Goal: Task Accomplishment & Management: Complete application form

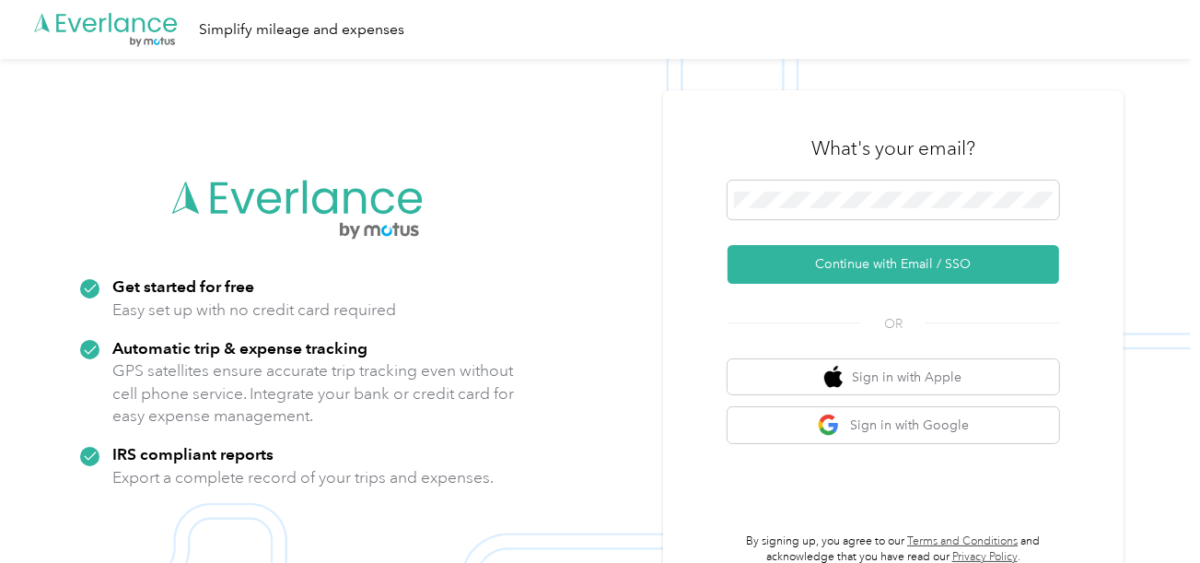
click at [826, 244] on form "Continue with Email / SSO" at bounding box center [894, 232] width 332 height 103
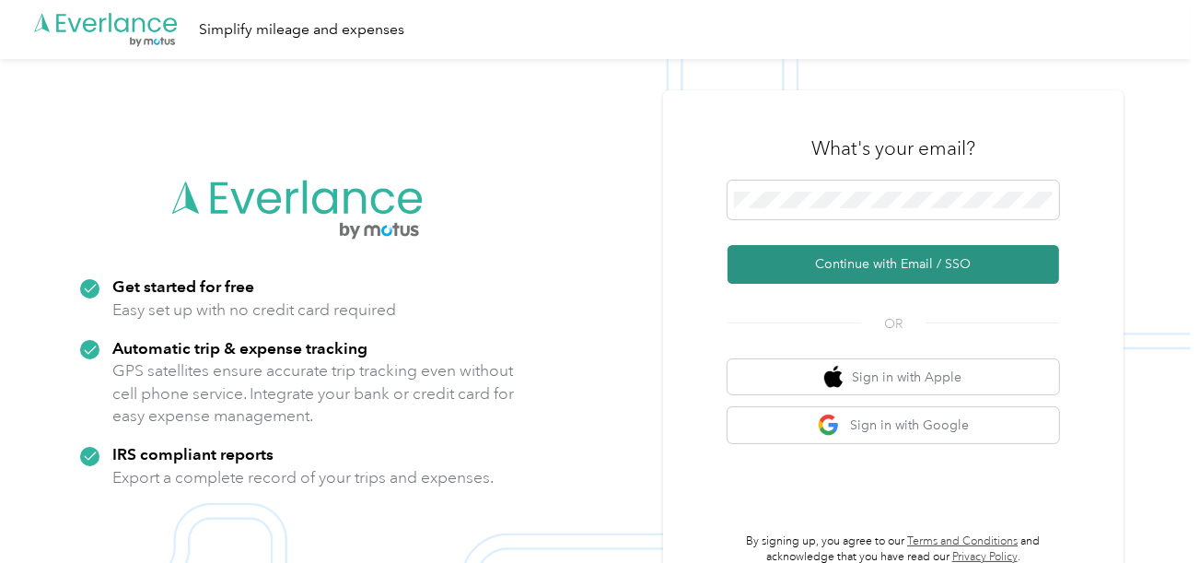
click at [843, 265] on button "Continue with Email / SSO" at bounding box center [894, 264] width 332 height 39
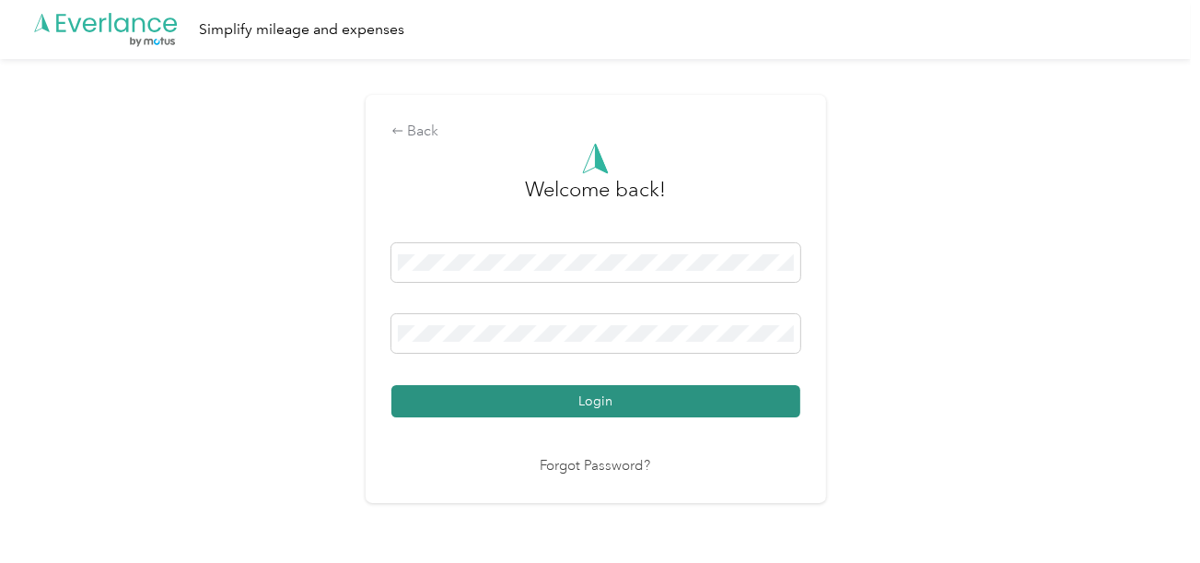
click at [737, 399] on button "Login" at bounding box center [595, 401] width 409 height 32
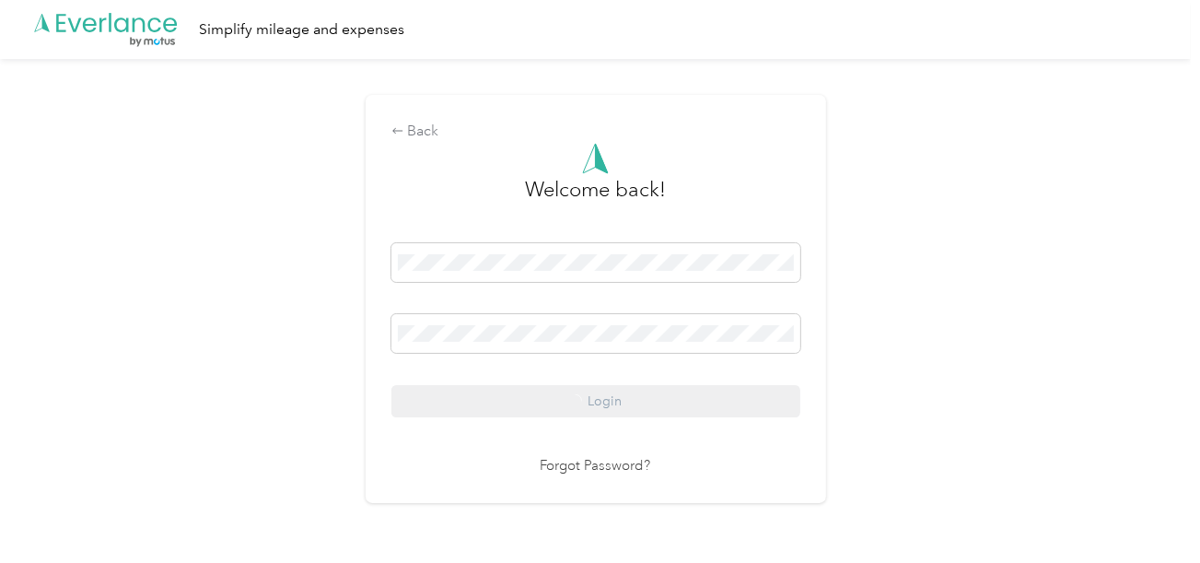
drag, startPoint x: 1036, startPoint y: 390, endPoint x: 1200, endPoint y: 416, distance: 166.1
click at [1037, 390] on div "Back Welcome back! Login Forgot Password?" at bounding box center [595, 306] width 1191 height 495
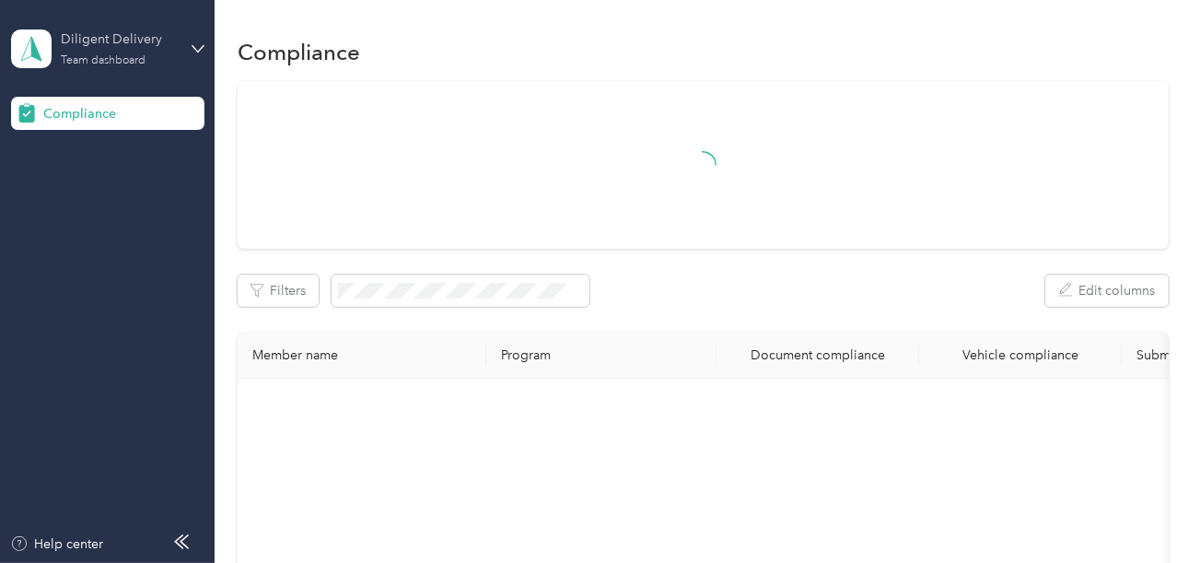
click at [113, 43] on div "Diligent Delivery" at bounding box center [118, 38] width 115 height 19
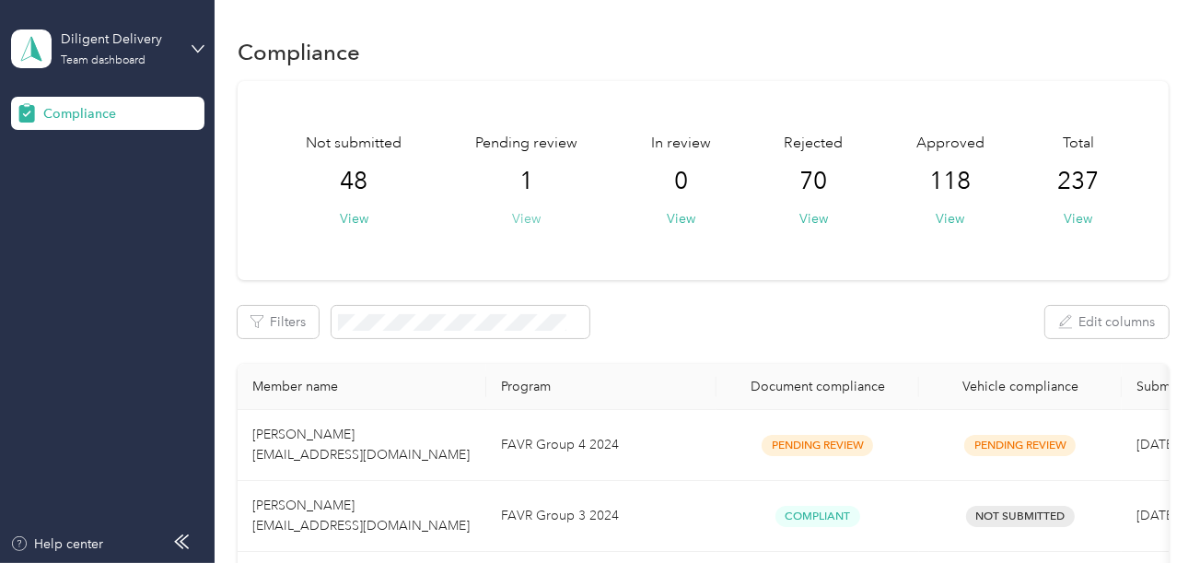
click at [530, 216] on button "View" at bounding box center [526, 218] width 29 height 19
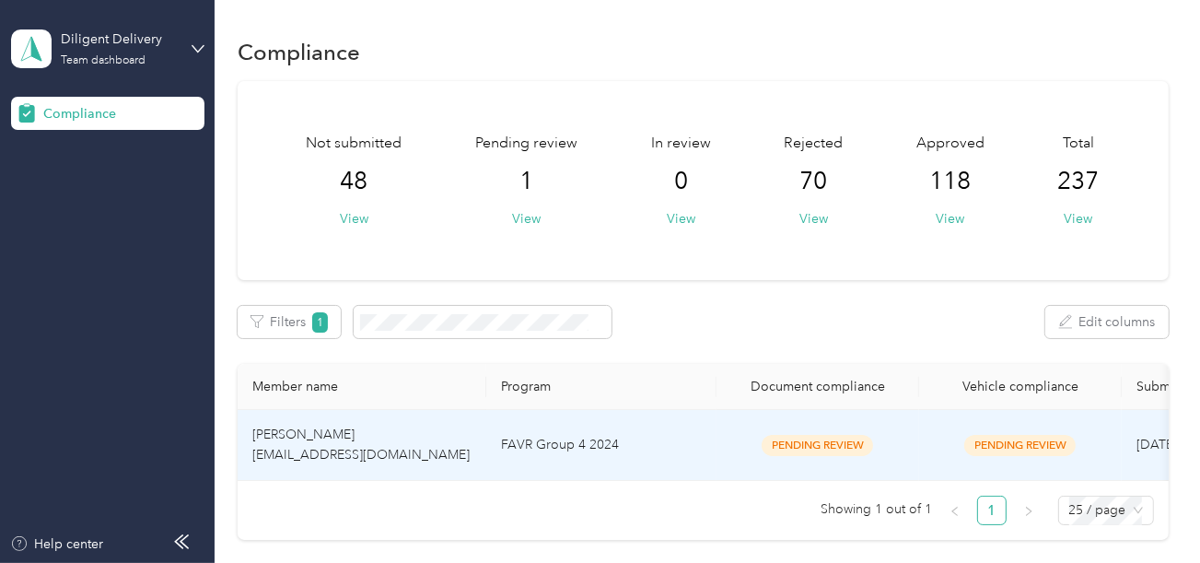
click at [597, 439] on td "FAVR Group 4 2024" at bounding box center [601, 445] width 230 height 71
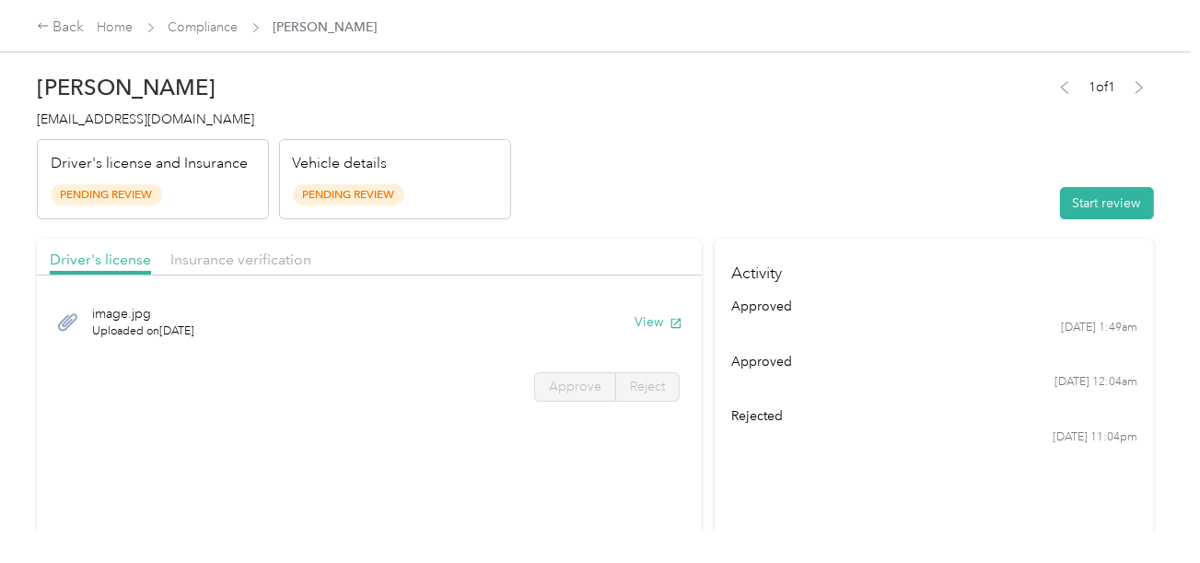
click at [486, 136] on div "[PERSON_NAME] [EMAIL_ADDRESS][DOMAIN_NAME] Driver's license and Insurance Pendi…" at bounding box center [274, 141] width 474 height 155
click at [1081, 196] on button "Start review" at bounding box center [1107, 203] width 94 height 32
click at [852, 170] on header "[PERSON_NAME] [EMAIL_ADDRESS][DOMAIN_NAME] Driver's license and Insurance Pendi…" at bounding box center [595, 141] width 1117 height 155
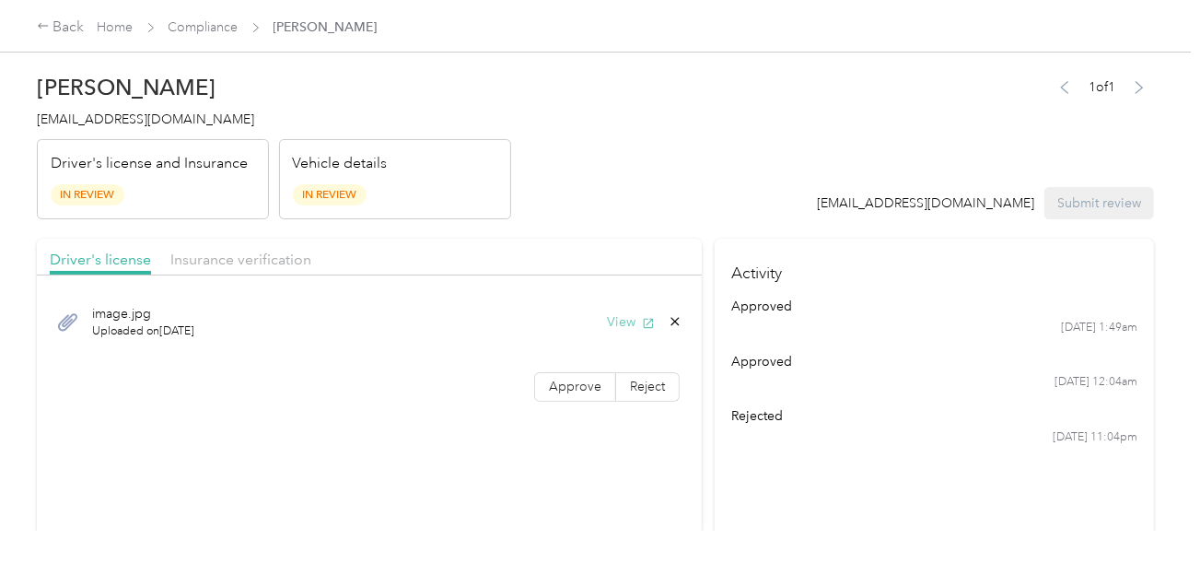
click at [628, 330] on button "View" at bounding box center [631, 321] width 48 height 19
click at [587, 379] on span "Approve" at bounding box center [575, 387] width 52 height 16
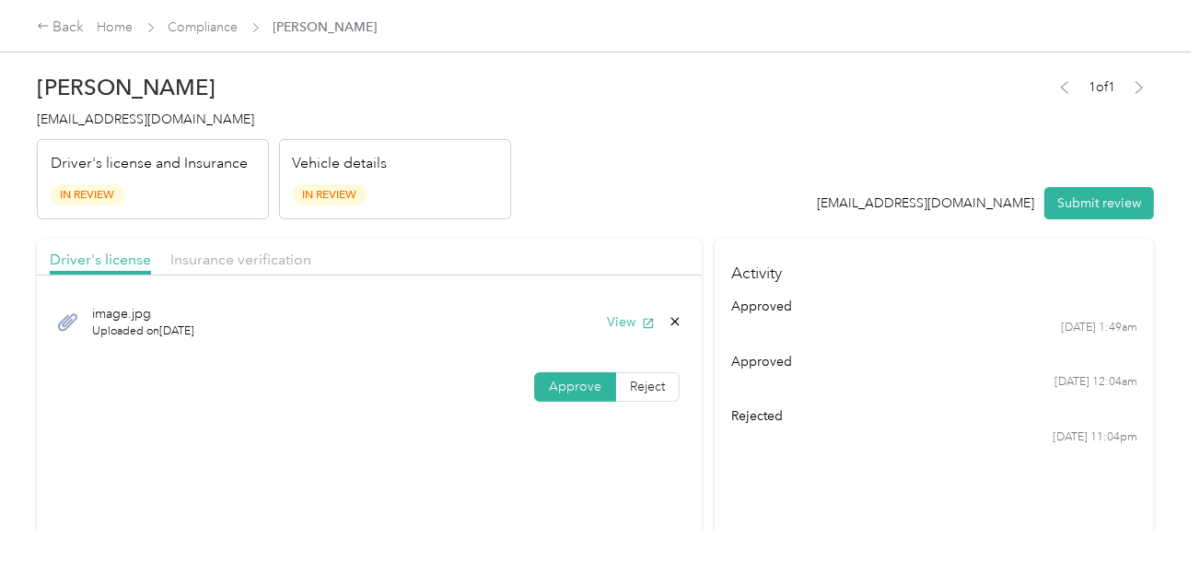
drag, startPoint x: 587, startPoint y: 379, endPoint x: 836, endPoint y: 394, distance: 250.0
click at [589, 379] on span "Approve" at bounding box center [575, 387] width 52 height 16
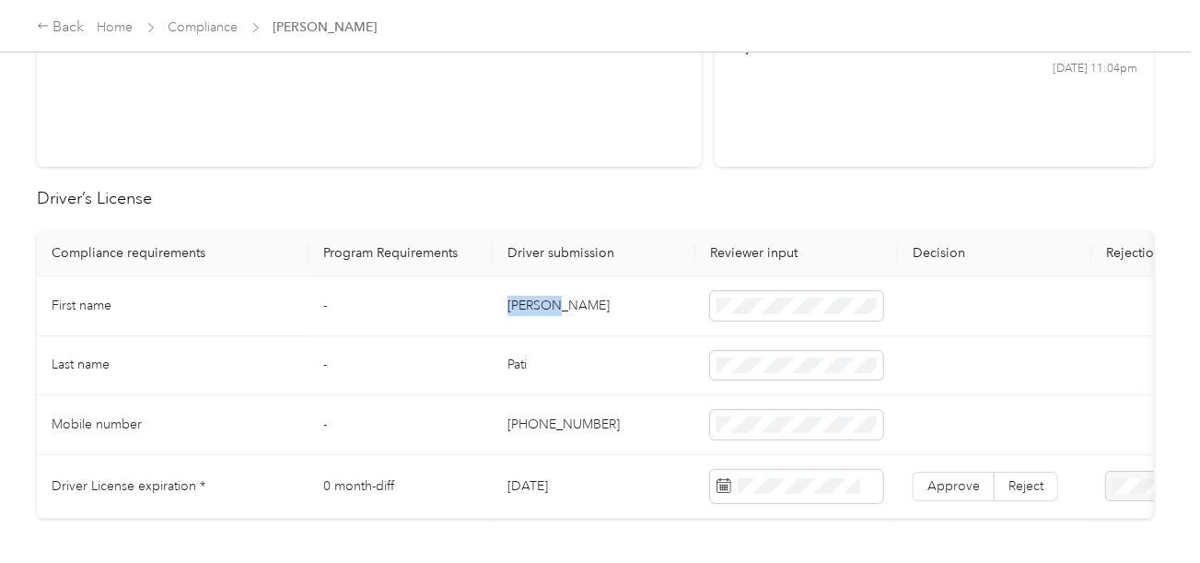
copy td "[PERSON_NAME]"
drag, startPoint x: 504, startPoint y: 300, endPoint x: 681, endPoint y: 305, distance: 177.8
click at [602, 300] on td "[PERSON_NAME]" at bounding box center [594, 306] width 203 height 60
click at [473, 369] on td "-" at bounding box center [401, 366] width 184 height 60
click at [507, 364] on td "Pati" at bounding box center [594, 366] width 203 height 60
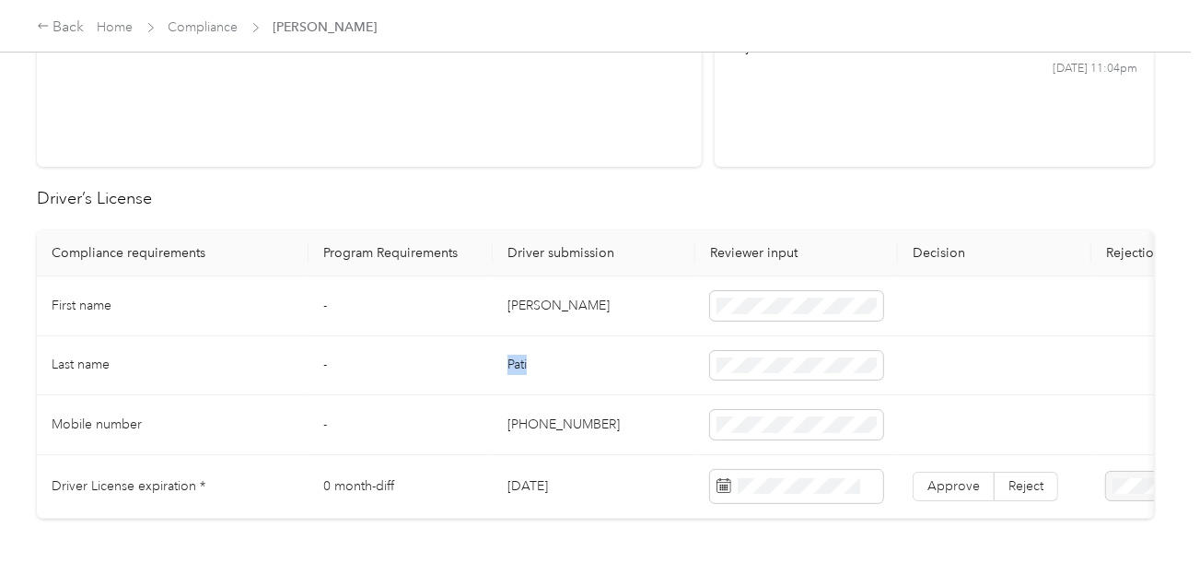
click at [507, 364] on td "Pati" at bounding box center [594, 366] width 203 height 60
copy td "Pati"
click at [811, 491] on span at bounding box center [796, 486] width 173 height 33
click at [814, 473] on span at bounding box center [796, 486] width 173 height 33
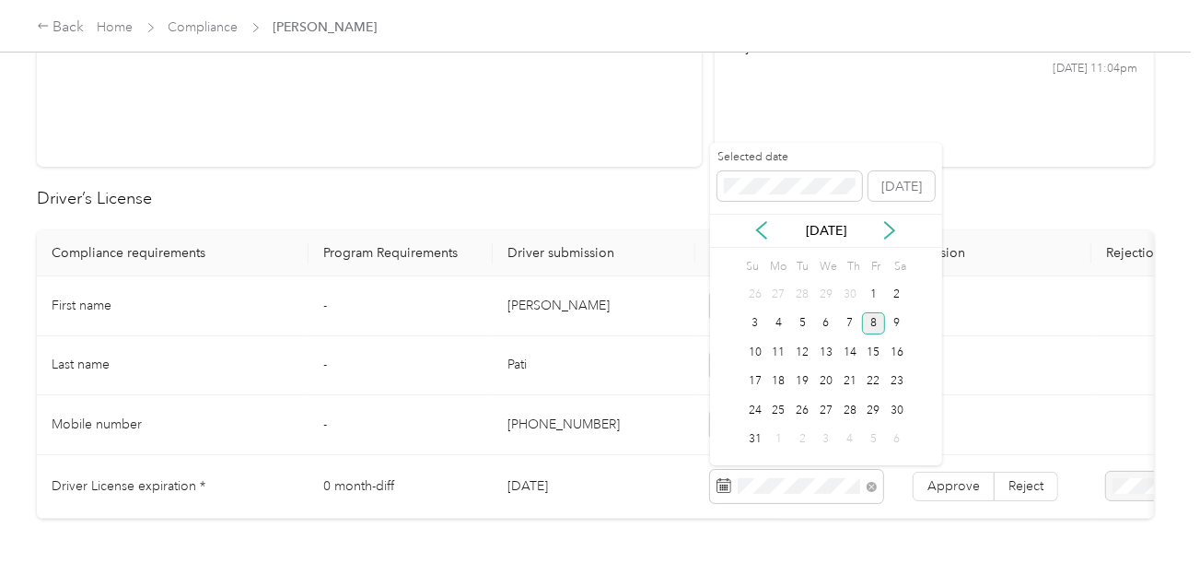
click at [868, 322] on div "8" at bounding box center [874, 323] width 24 height 23
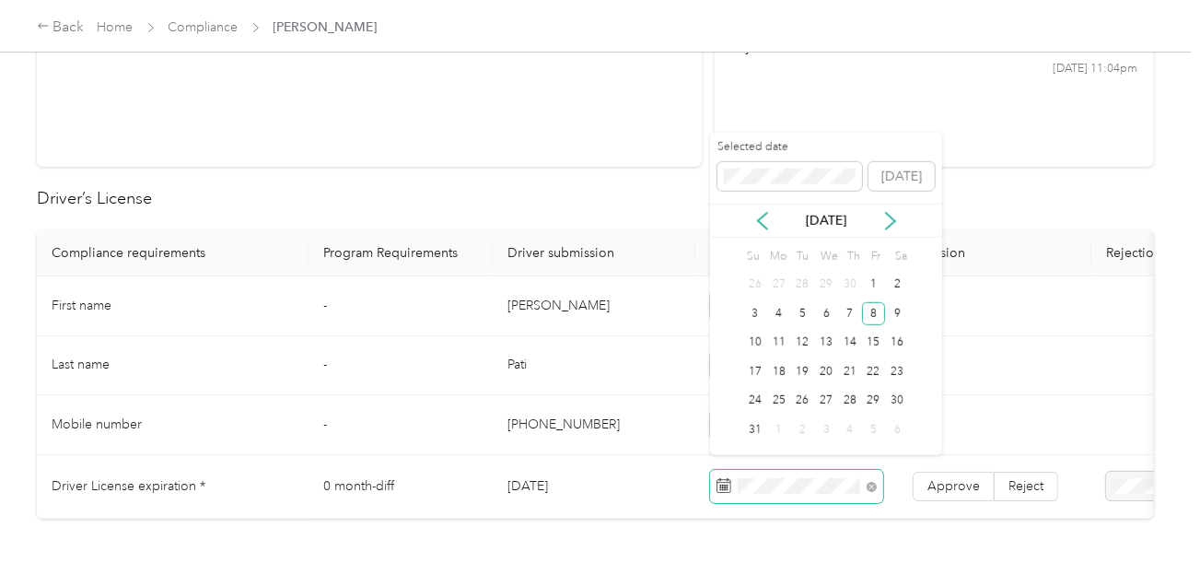
drag, startPoint x: 942, startPoint y: 479, endPoint x: 881, endPoint y: 467, distance: 62.0
click at [937, 478] on span "Approve" at bounding box center [953, 486] width 52 height 16
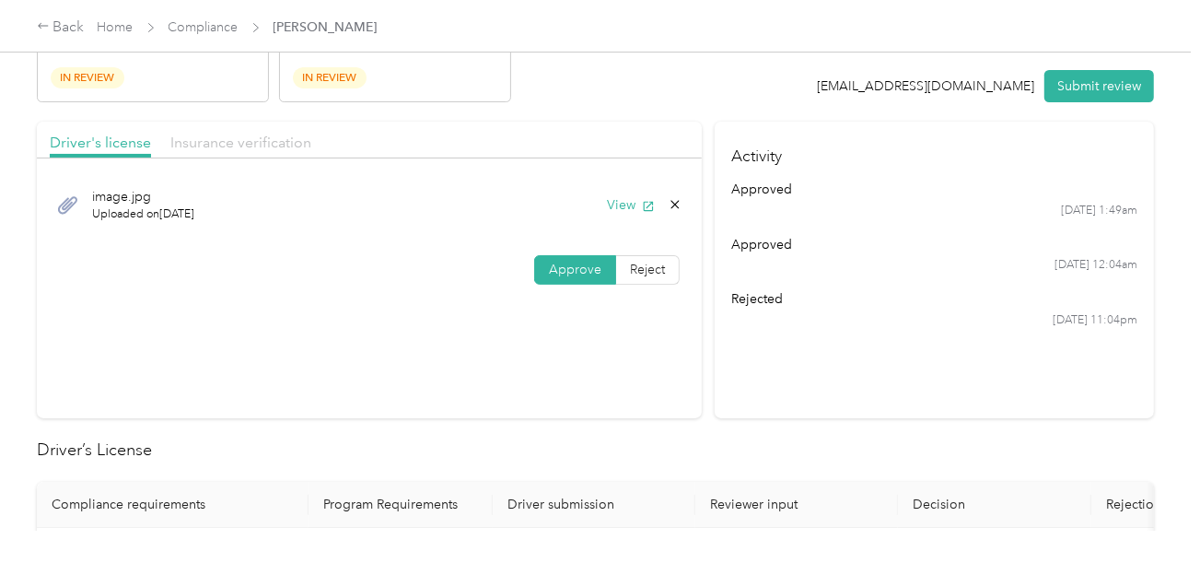
scroll to position [0, 0]
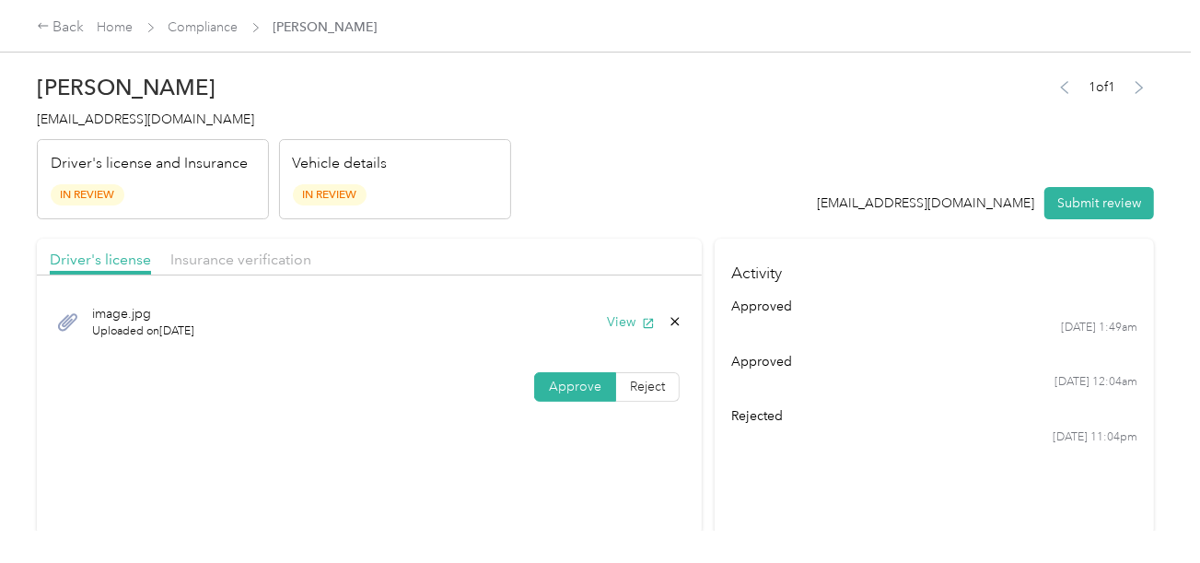
click at [264, 244] on div "Driver's license Insurance verification" at bounding box center [369, 257] width 665 height 37
click at [503, 247] on div "Driver's license Insurance verification" at bounding box center [369, 257] width 665 height 37
click at [236, 249] on div "Insurance verification" at bounding box center [240, 260] width 141 height 23
drag, startPoint x: 507, startPoint y: 220, endPoint x: 542, endPoint y: 274, distance: 64.6
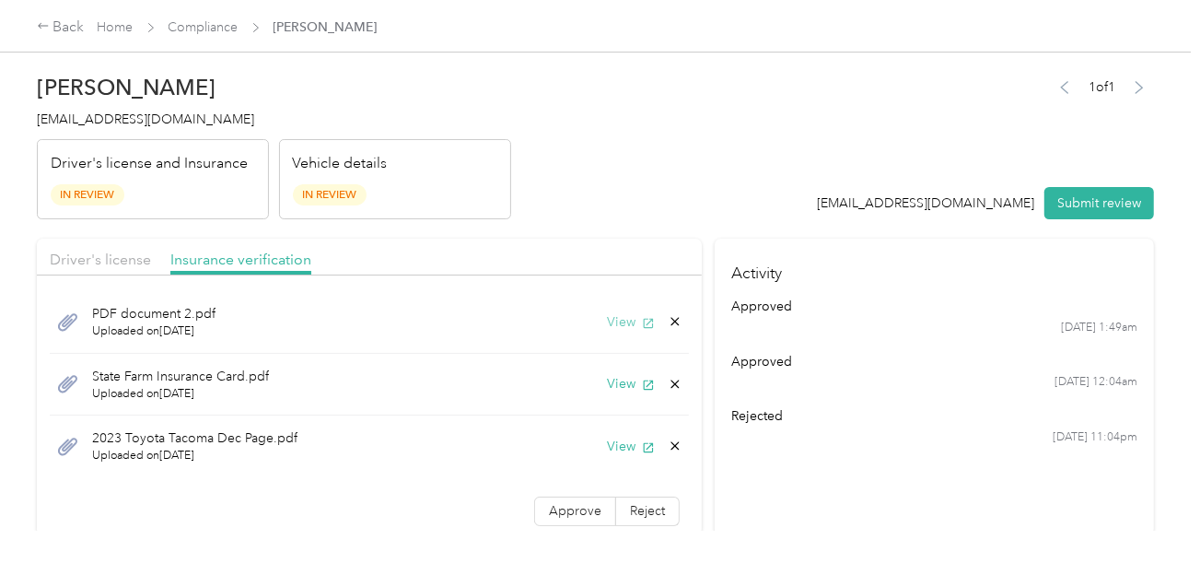
click at [618, 312] on button "View" at bounding box center [631, 321] width 48 height 19
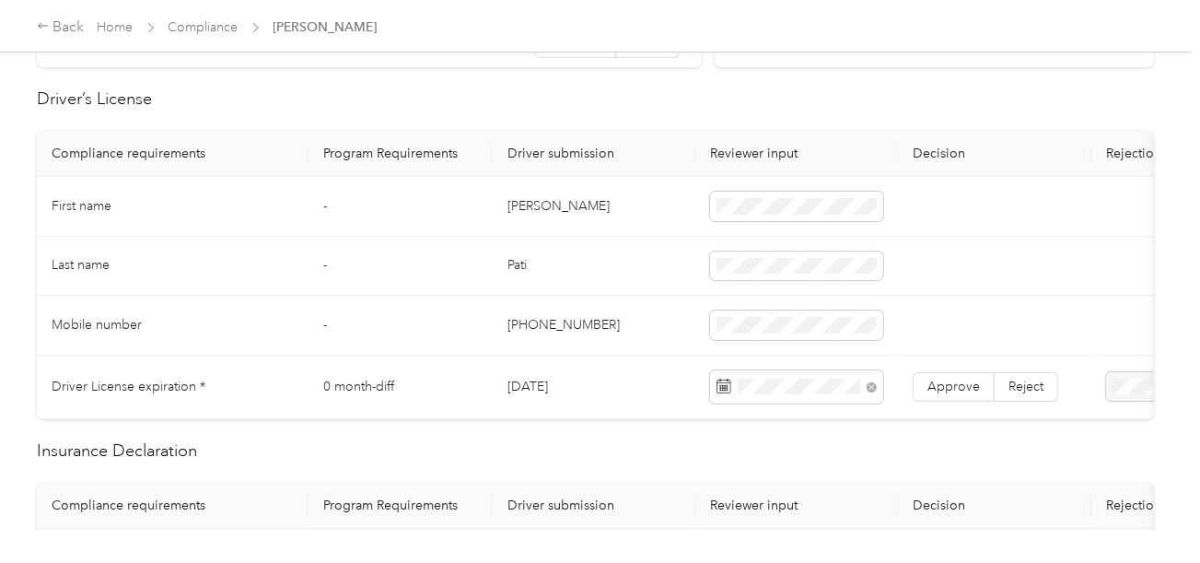
scroll to position [737, 0]
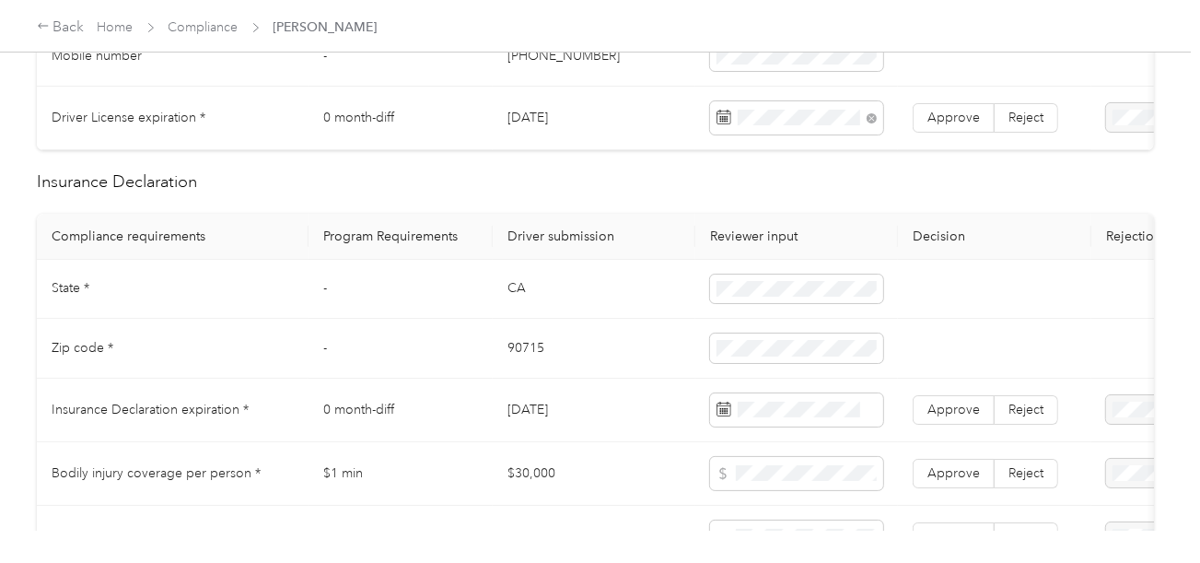
click at [509, 294] on td "CA" at bounding box center [594, 290] width 203 height 60
copy td "CA"
click at [524, 353] on td "90715" at bounding box center [594, 349] width 203 height 60
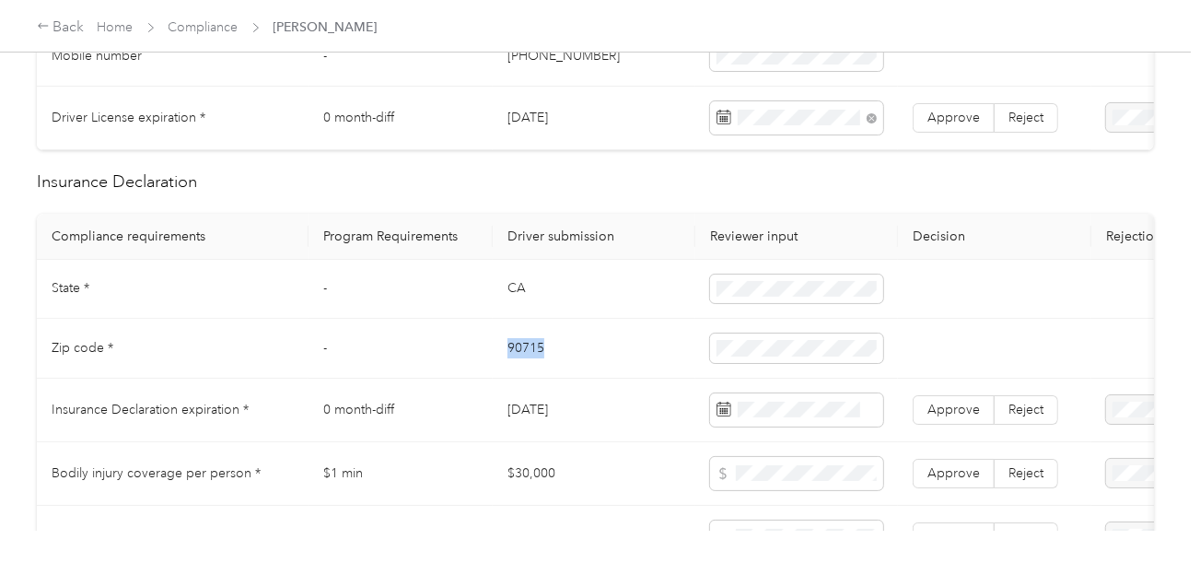
click at [524, 353] on td "90715" at bounding box center [594, 349] width 203 height 60
copy td "90715"
drag, startPoint x: 672, startPoint y: 373, endPoint x: 784, endPoint y: 373, distance: 111.4
click at [714, 373] on tr "Zip code * - 90715" at bounding box center [686, 349] width 1299 height 60
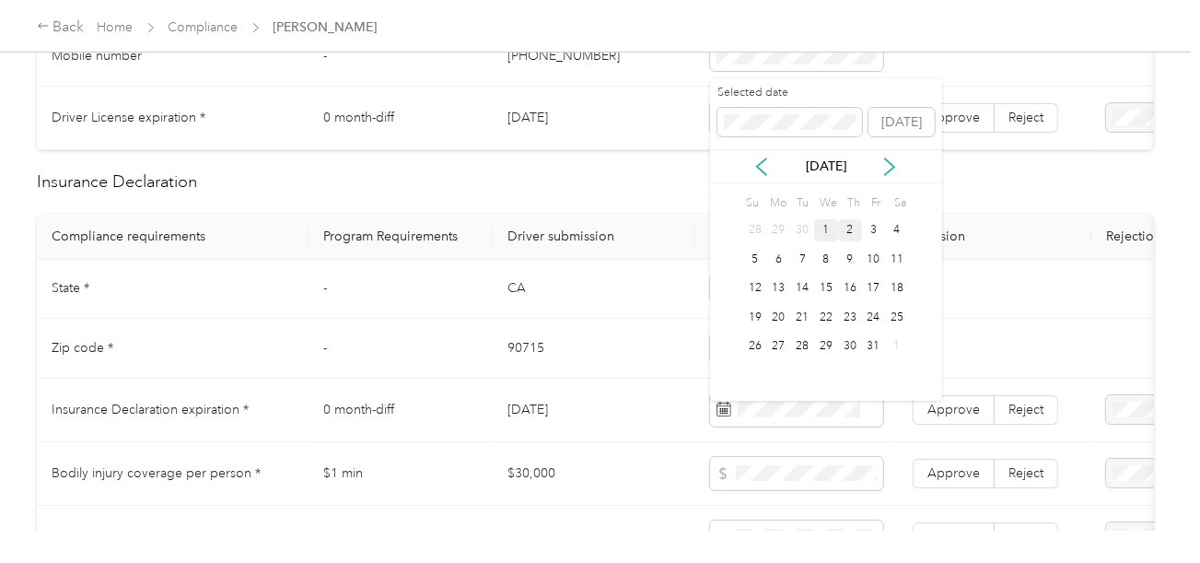
drag, startPoint x: 826, startPoint y: 227, endPoint x: 905, endPoint y: 407, distance: 197.1
click at [826, 227] on div "1" at bounding box center [826, 230] width 24 height 23
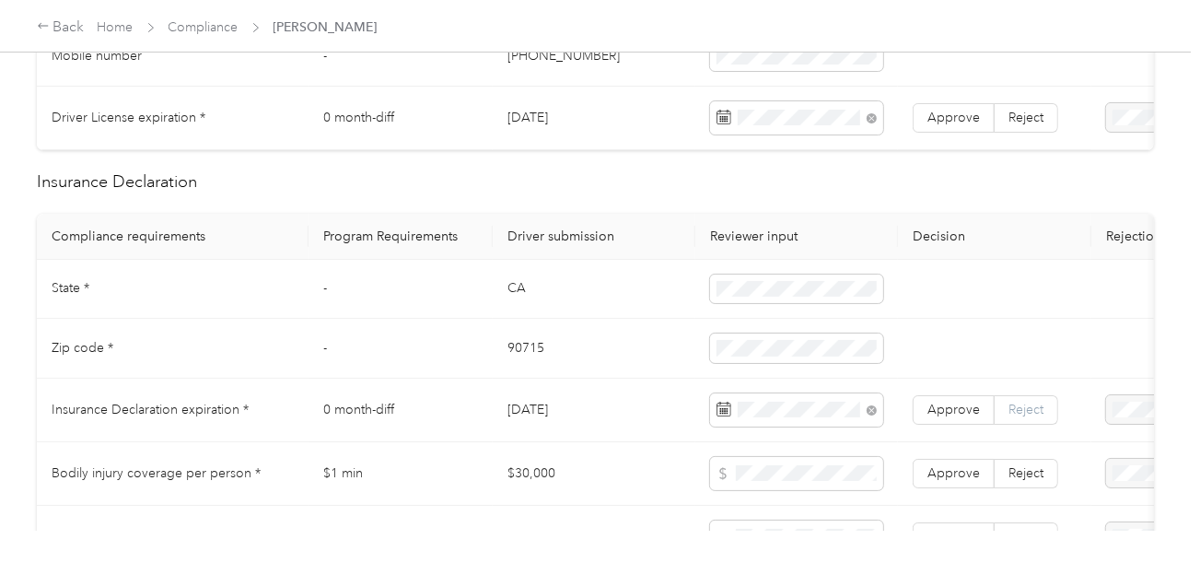
click at [1035, 417] on span "Reject" at bounding box center [1025, 410] width 35 height 16
click at [1102, 338] on span "Expired Insurance Policy" at bounding box center [1106, 345] width 105 height 35
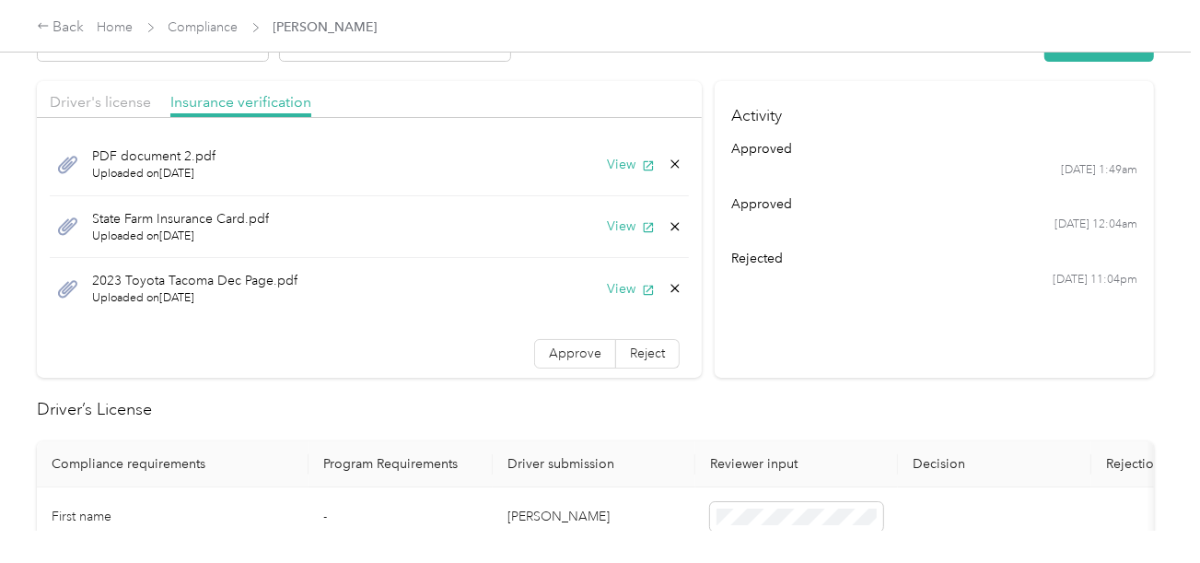
scroll to position [0, 0]
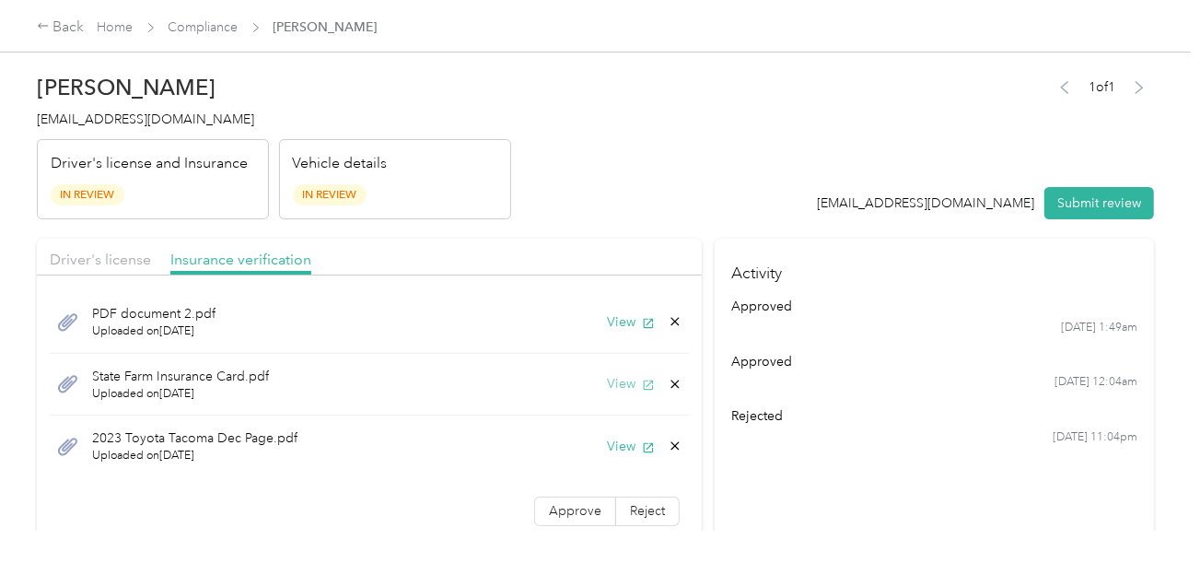
click at [610, 376] on button "View" at bounding box center [631, 383] width 48 height 19
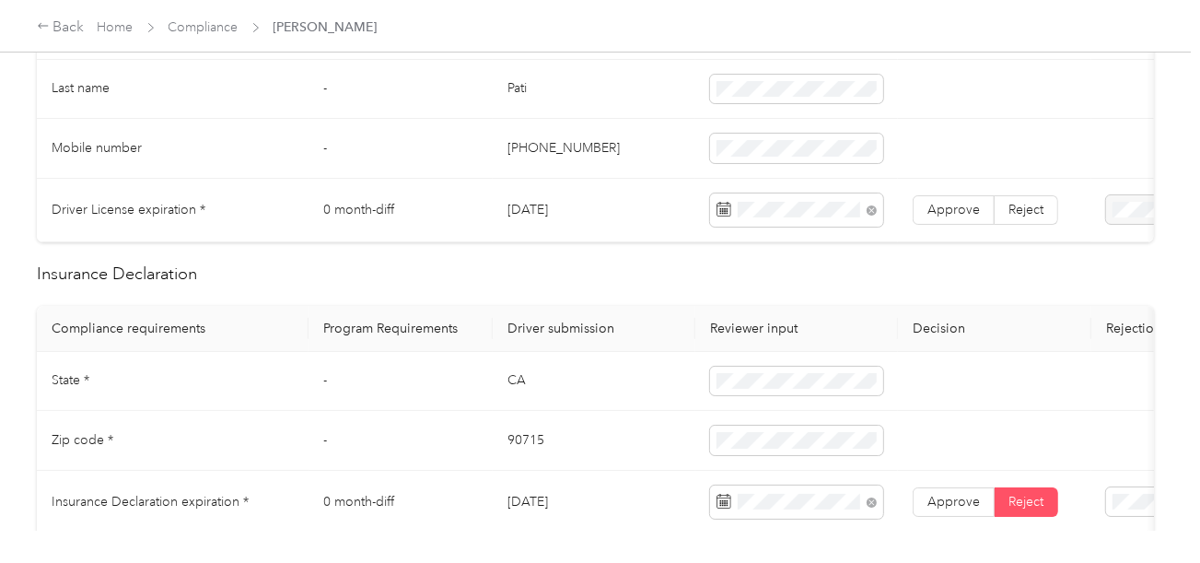
scroll to position [828, 0]
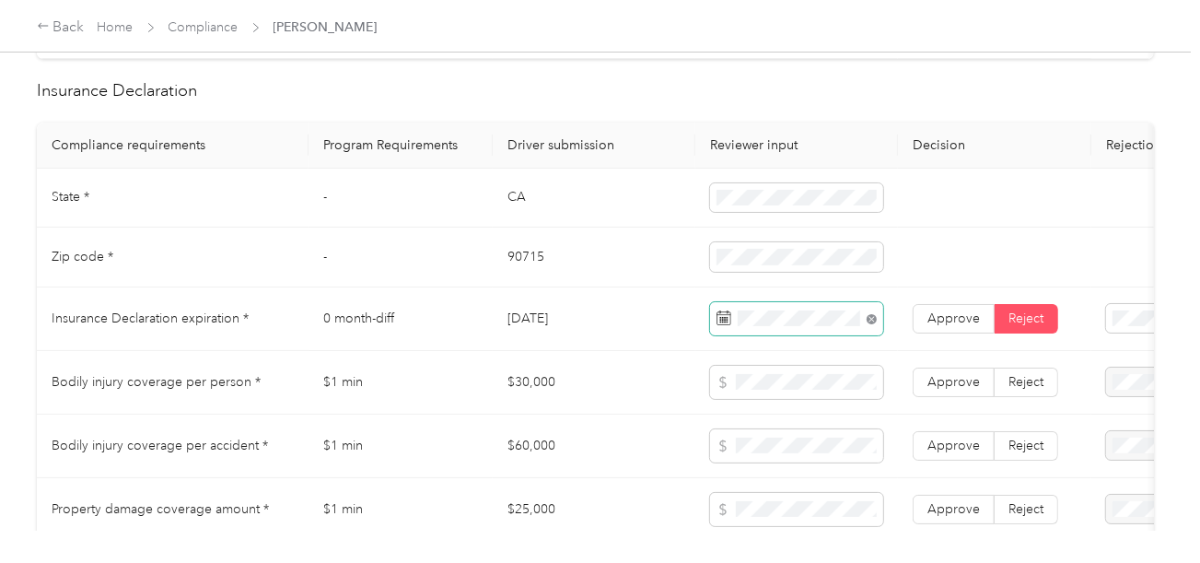
click at [874, 324] on icon at bounding box center [872, 319] width 10 height 10
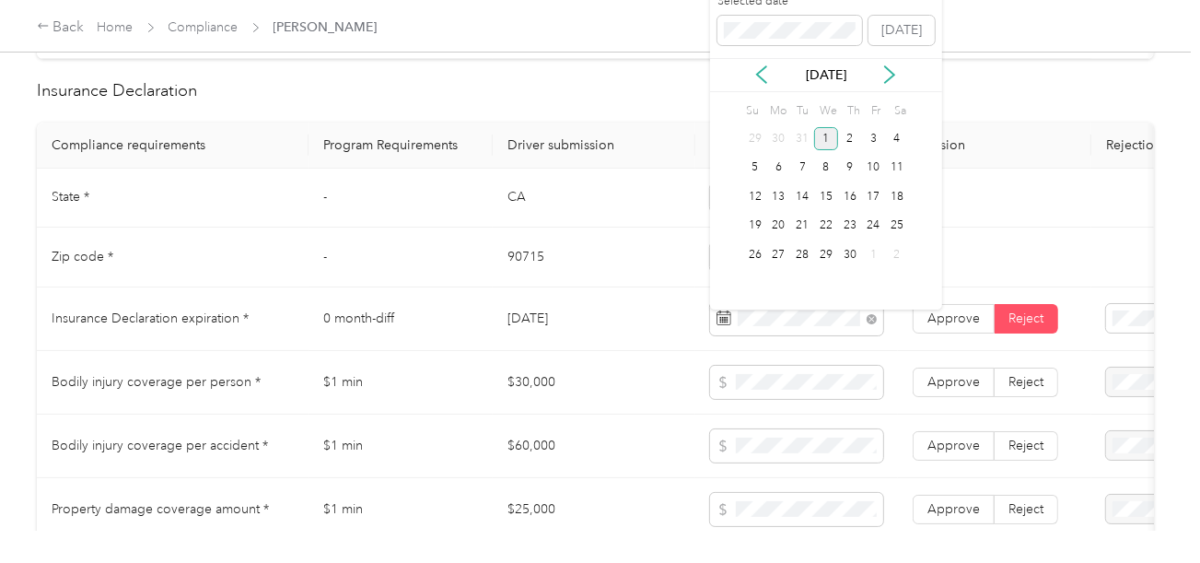
click at [833, 136] on div "1" at bounding box center [826, 138] width 24 height 23
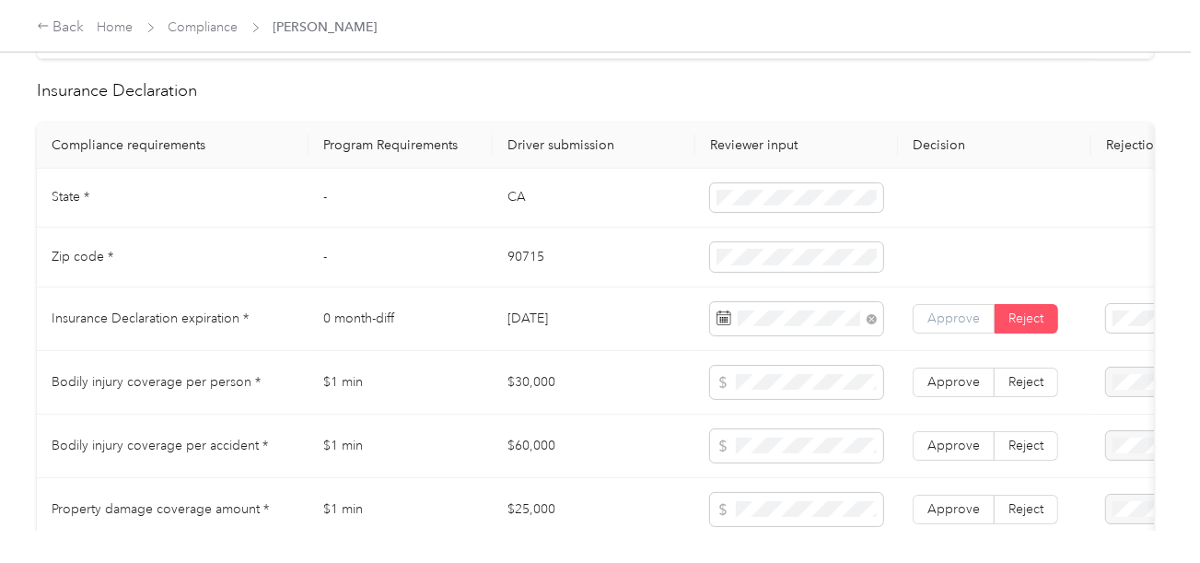
click at [918, 333] on label "Approve" at bounding box center [954, 318] width 82 height 29
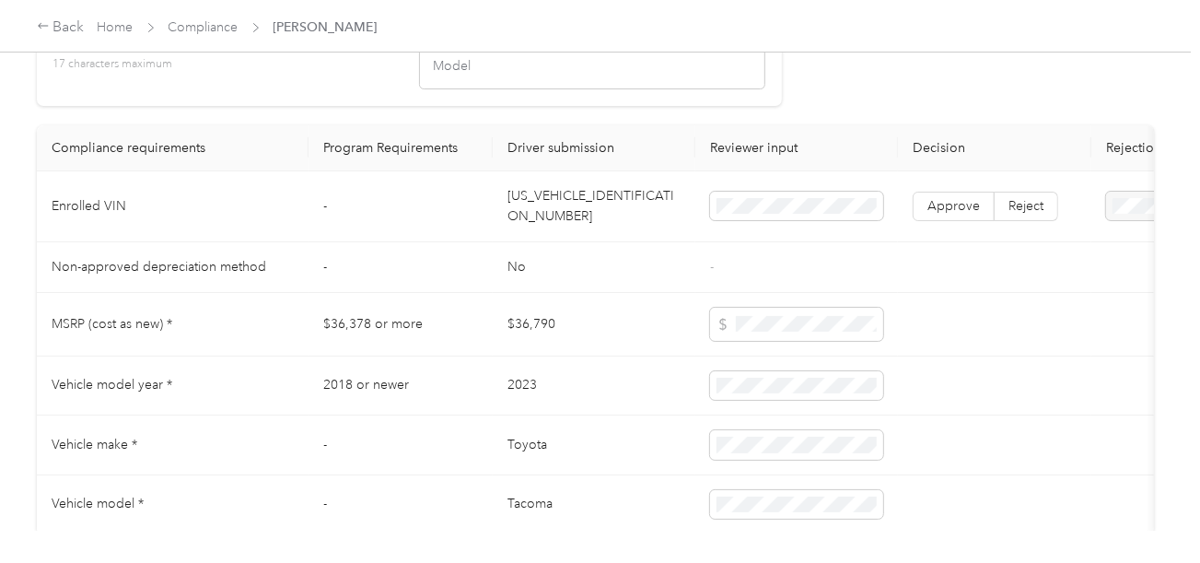
click at [567, 213] on td "[US_VEHICLE_IDENTIFICATION_NUMBER]" at bounding box center [594, 206] width 203 height 71
copy td "[US_VEHICLE_IDENTIFICATION_NUMBER]"
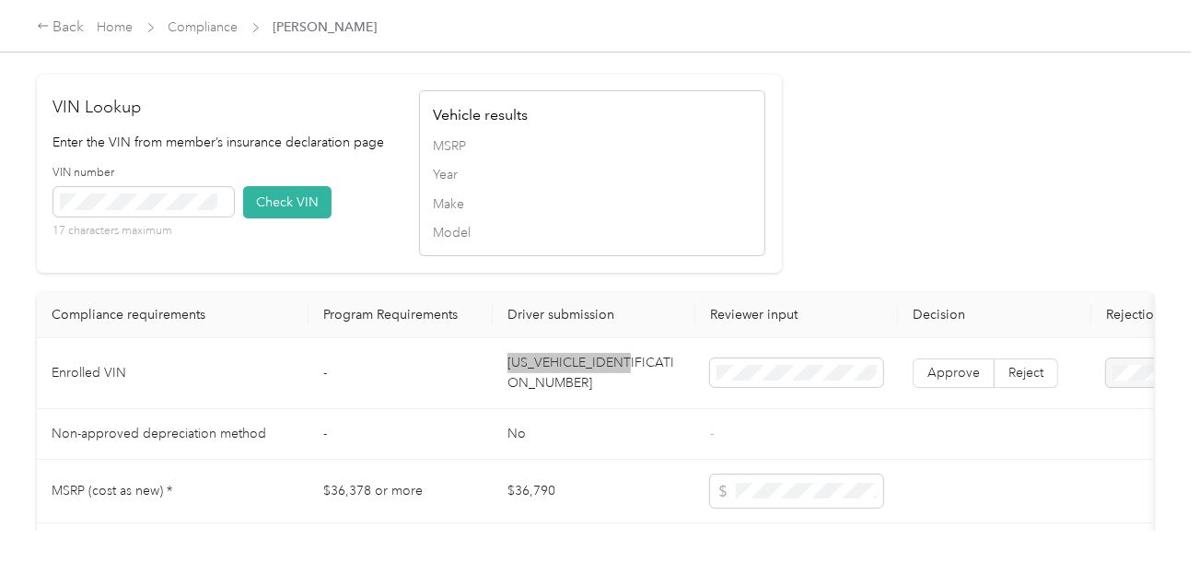
scroll to position [1441, 0]
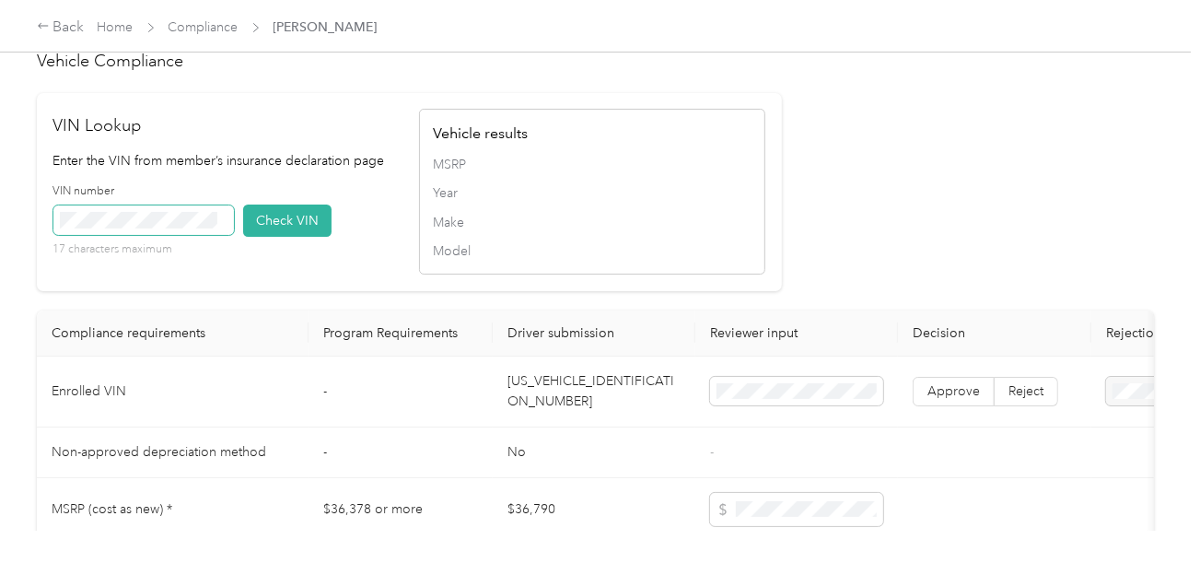
click at [182, 226] on span at bounding box center [143, 219] width 181 height 29
click at [280, 236] on button "Check VIN" at bounding box center [287, 220] width 88 height 32
drag, startPoint x: 781, startPoint y: 277, endPoint x: 964, endPoint y: 425, distance: 235.7
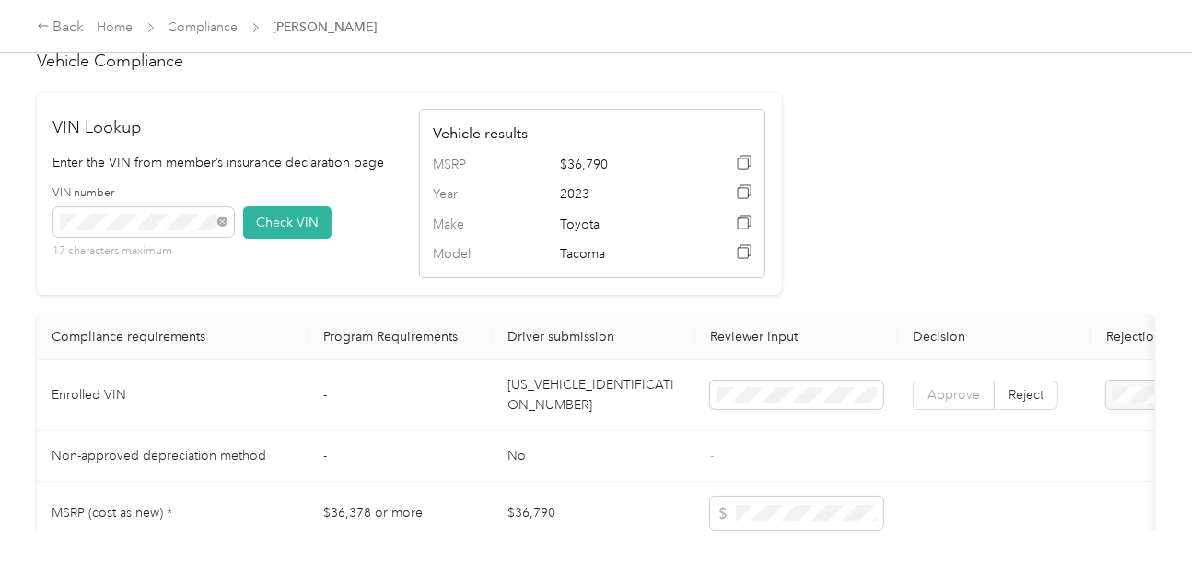
drag, startPoint x: 951, startPoint y: 413, endPoint x: 1163, endPoint y: 446, distance: 214.4
click at [953, 402] on span "Approve" at bounding box center [953, 395] width 52 height 16
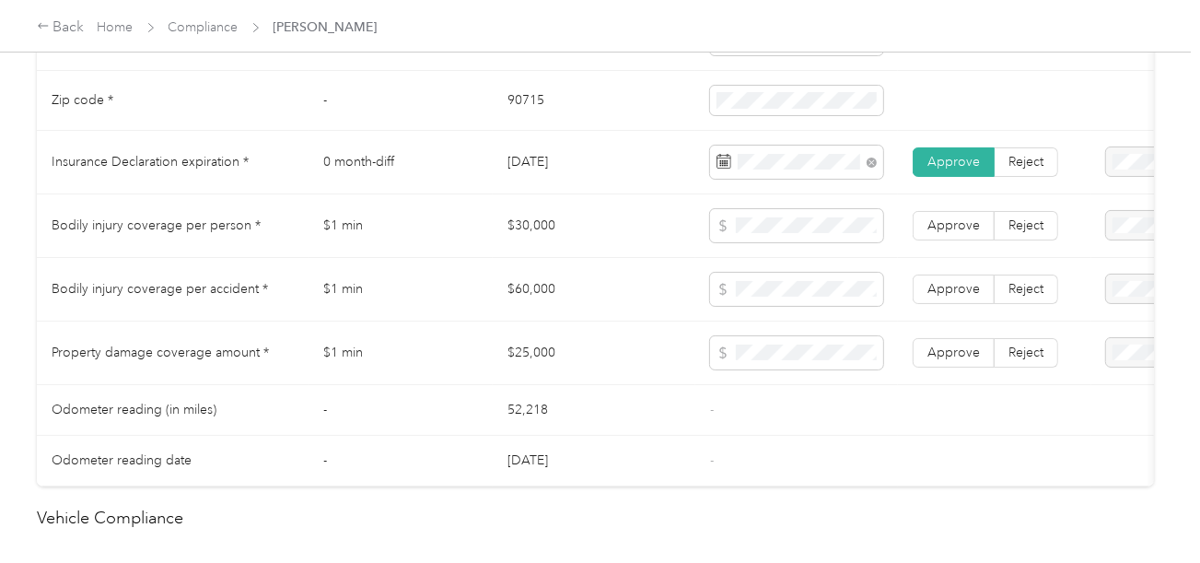
scroll to position [981, 0]
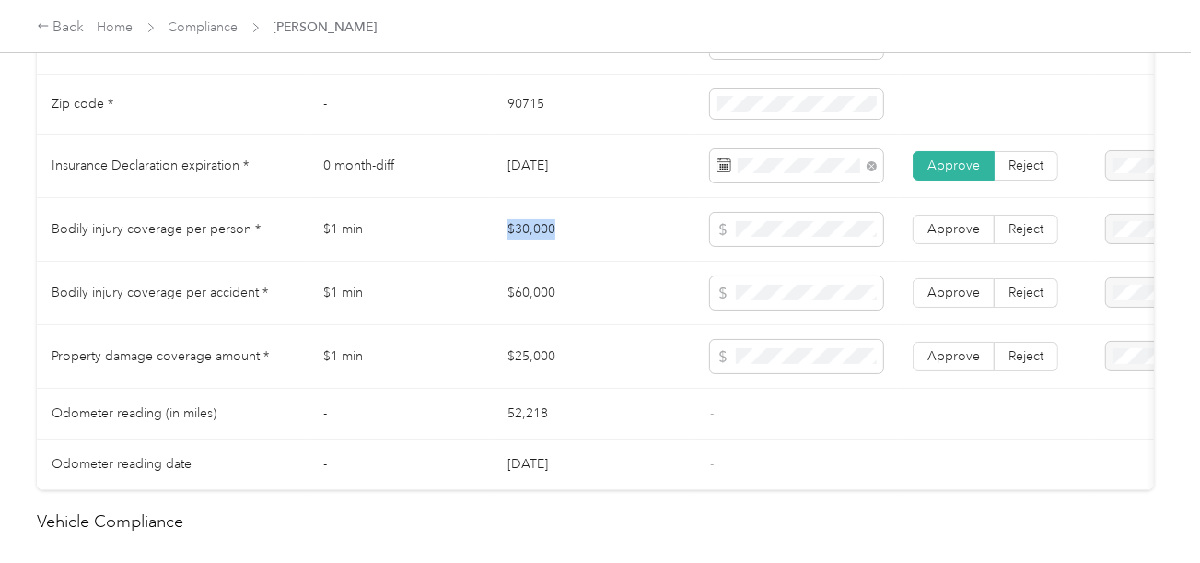
drag, startPoint x: 500, startPoint y: 227, endPoint x: 610, endPoint y: 230, distance: 109.7
click at [592, 230] on td "$30,000" at bounding box center [594, 230] width 203 height 64
copy tr "$60,000"
drag, startPoint x: 472, startPoint y: 297, endPoint x: 682, endPoint y: 312, distance: 210.5
click at [582, 300] on tr "Bodily injury coverage per accident * $1 min $60,000 Approve Reject" at bounding box center [686, 294] width 1299 height 64
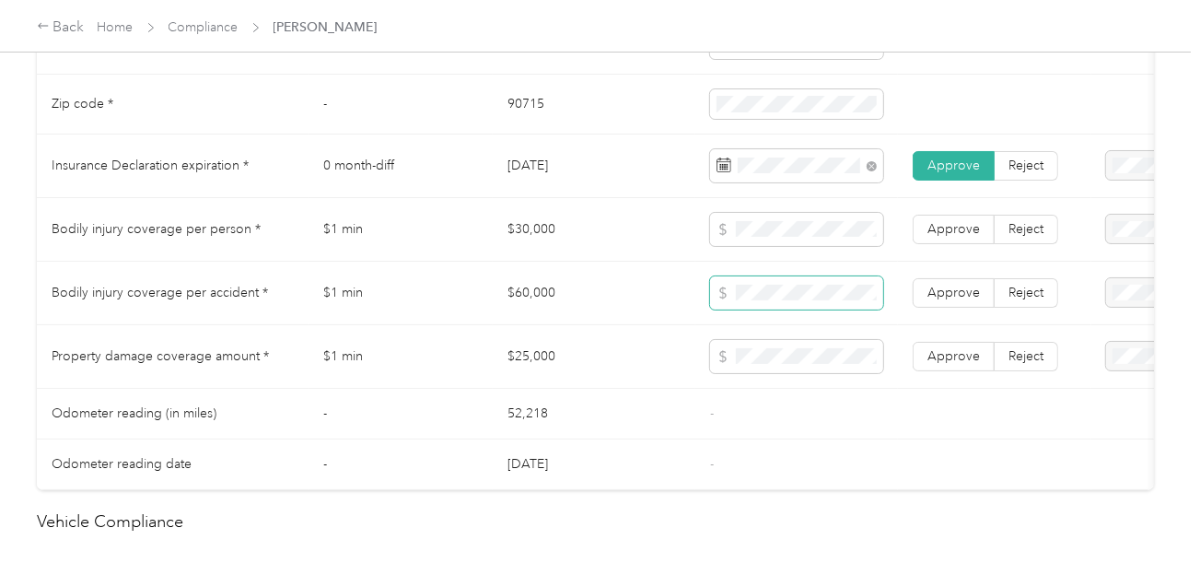
click at [810, 309] on span at bounding box center [796, 292] width 173 height 33
copy tr "$25,000"
drag, startPoint x: 488, startPoint y: 362, endPoint x: 758, endPoint y: 353, distance: 270.0
click at [643, 364] on tr "Property damage coverage amount * $1 min $25,000 Approve Reject" at bounding box center [686, 357] width 1299 height 64
click at [760, 353] on span at bounding box center [796, 356] width 173 height 33
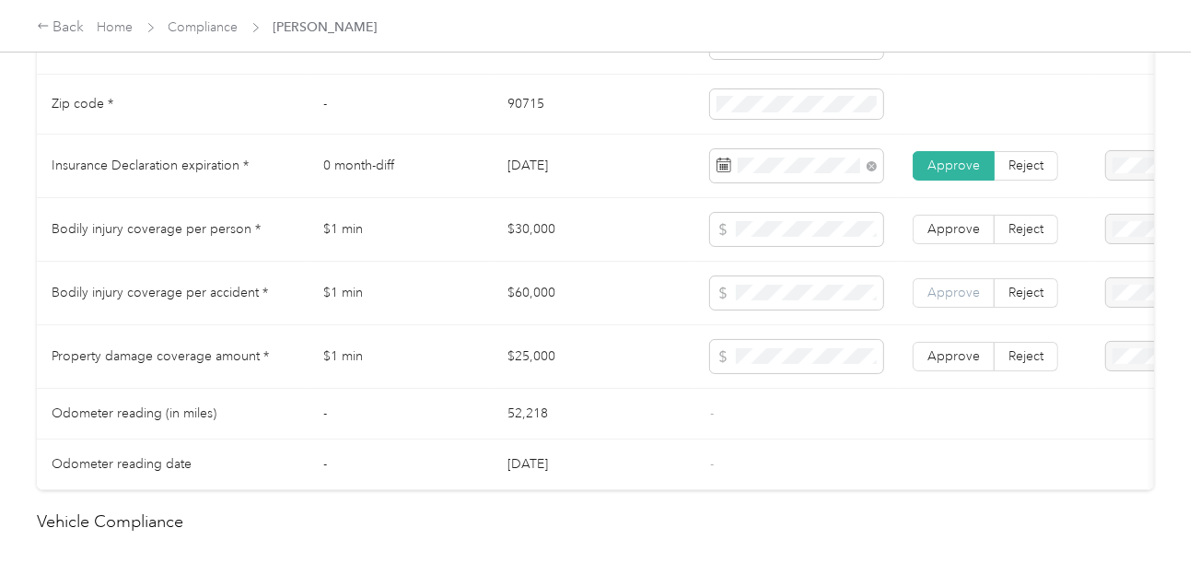
drag, startPoint x: 959, startPoint y: 363, endPoint x: 960, endPoint y: 299, distance: 63.6
click at [960, 362] on span "Approve" at bounding box center [953, 356] width 52 height 16
click at [960, 299] on span "Approve" at bounding box center [953, 293] width 52 height 16
click at [957, 233] on span "Approve" at bounding box center [953, 229] width 52 height 16
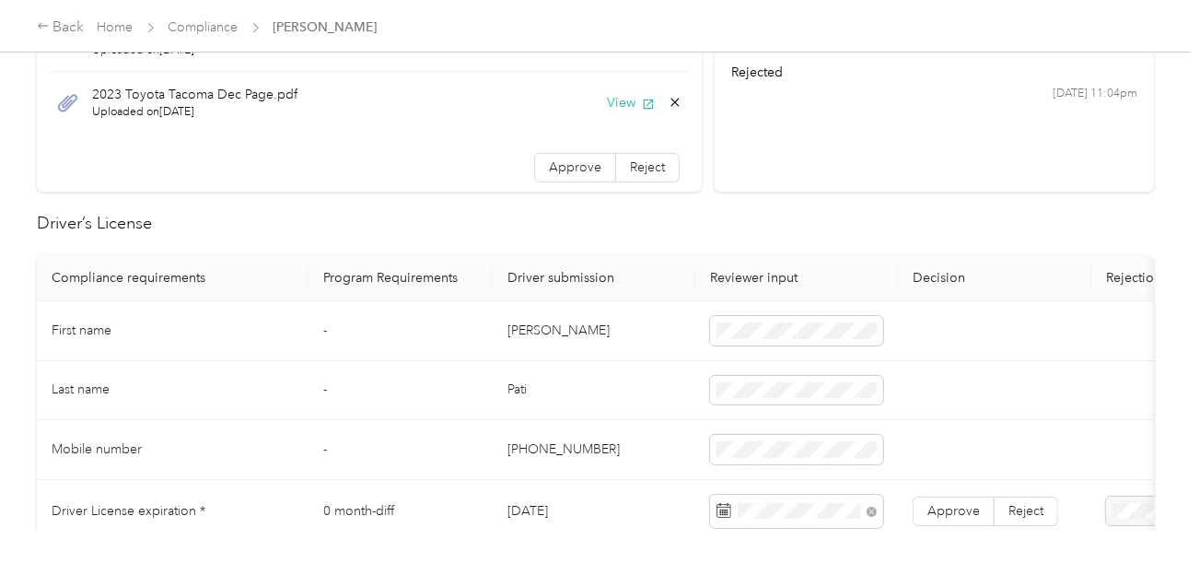
scroll to position [244, 0]
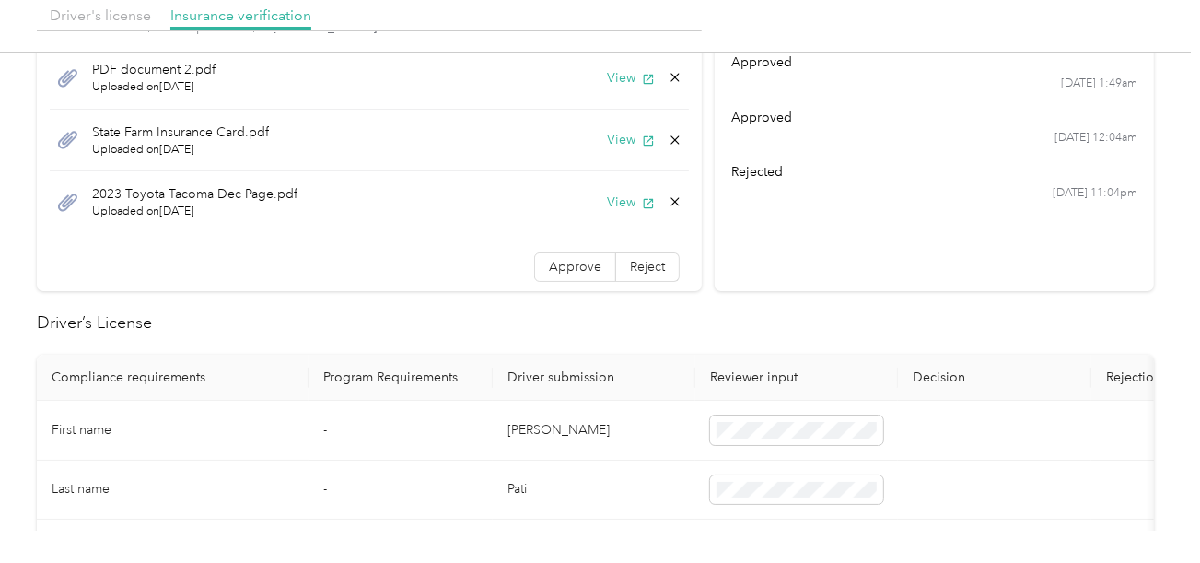
click at [599, 211] on div "2023 Toyota Tacoma Dec Page.pdf Uploaded on [DATE] View" at bounding box center [369, 202] width 639 height 62
click at [607, 195] on button "View" at bounding box center [631, 201] width 48 height 19
click at [668, 203] on icon at bounding box center [675, 201] width 15 height 15
click at [618, 208] on button "Yes" at bounding box center [613, 212] width 36 height 29
click at [577, 208] on span "Approve" at bounding box center [575, 204] width 52 height 16
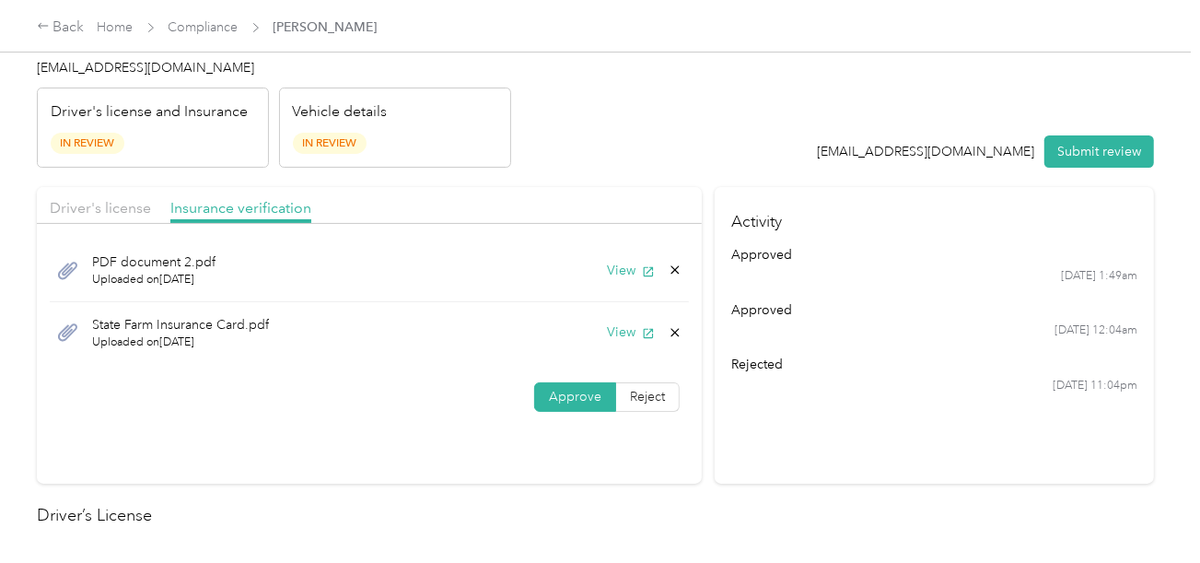
scroll to position [0, 0]
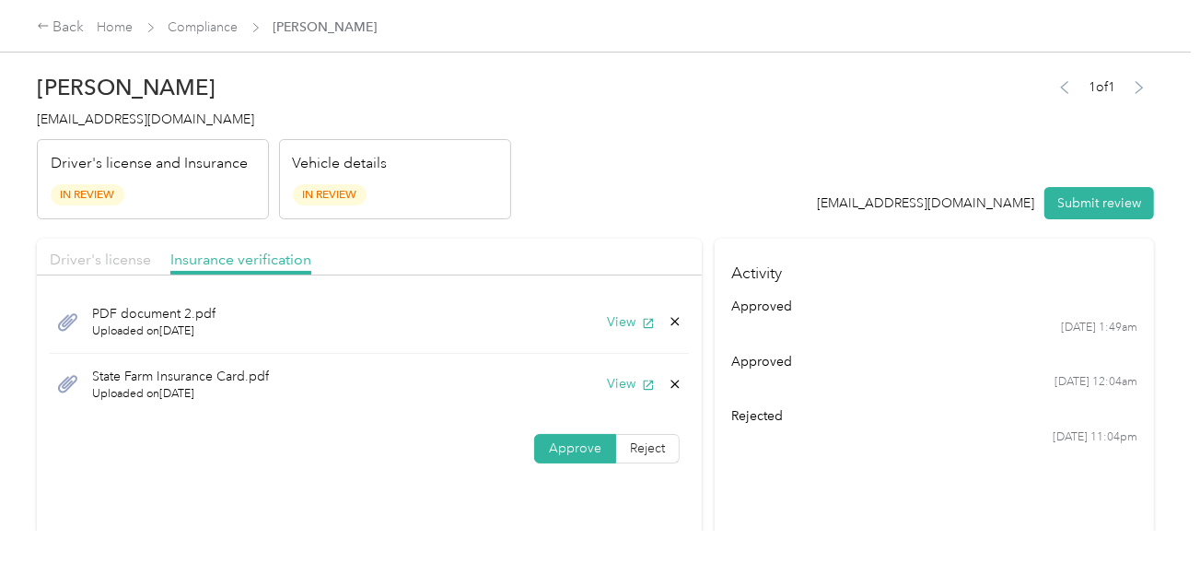
click at [129, 256] on span "Driver's license" at bounding box center [100, 258] width 101 height 17
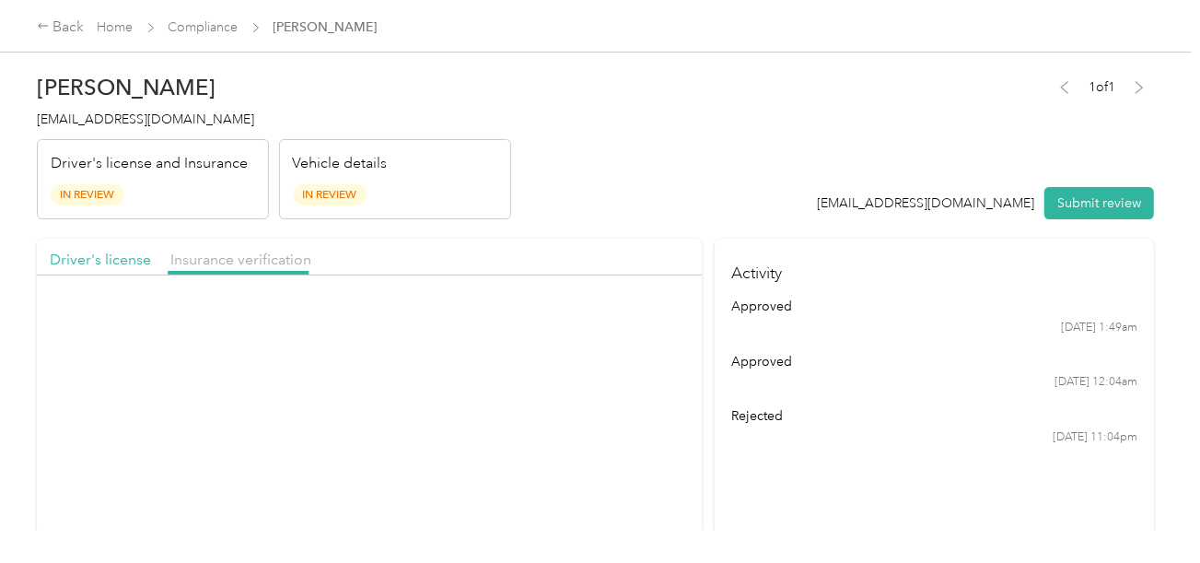
drag, startPoint x: 543, startPoint y: 206, endPoint x: 613, endPoint y: 227, distance: 73.1
click at [545, 206] on header "[PERSON_NAME] [EMAIL_ADDRESS][DOMAIN_NAME] Driver's license and Insurance In Re…" at bounding box center [595, 141] width 1117 height 155
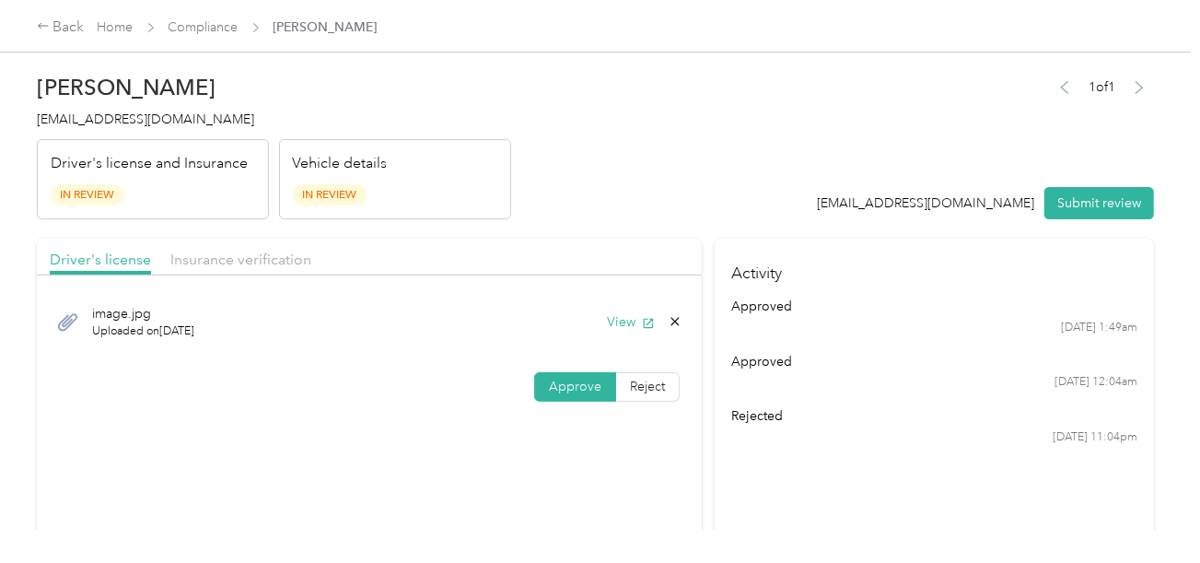
click at [1071, 208] on button "Submit review" at bounding box center [1099, 203] width 110 height 32
drag, startPoint x: 651, startPoint y: 158, endPoint x: 165, endPoint y: 99, distance: 489.9
click at [629, 158] on header "[PERSON_NAME] [EMAIL_ADDRESS][DOMAIN_NAME] Driver's license and Insurance In Re…" at bounding box center [595, 141] width 1117 height 155
click at [123, 111] on span "[EMAIL_ADDRESS][DOMAIN_NAME]" at bounding box center [145, 119] width 217 height 16
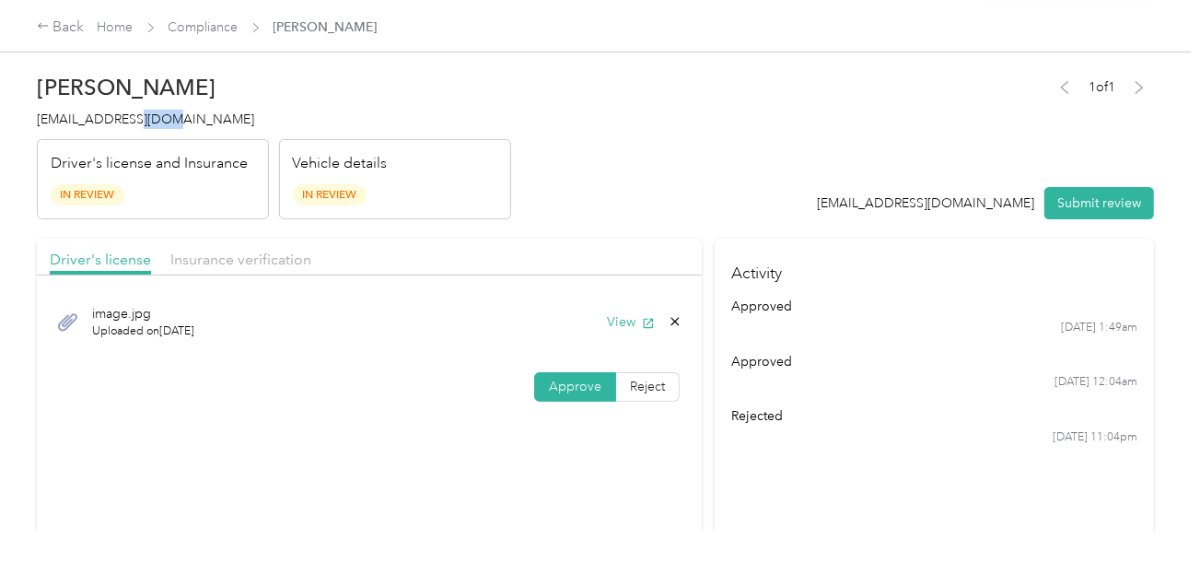
click at [123, 111] on span "[EMAIL_ADDRESS][DOMAIN_NAME]" at bounding box center [145, 119] width 217 height 16
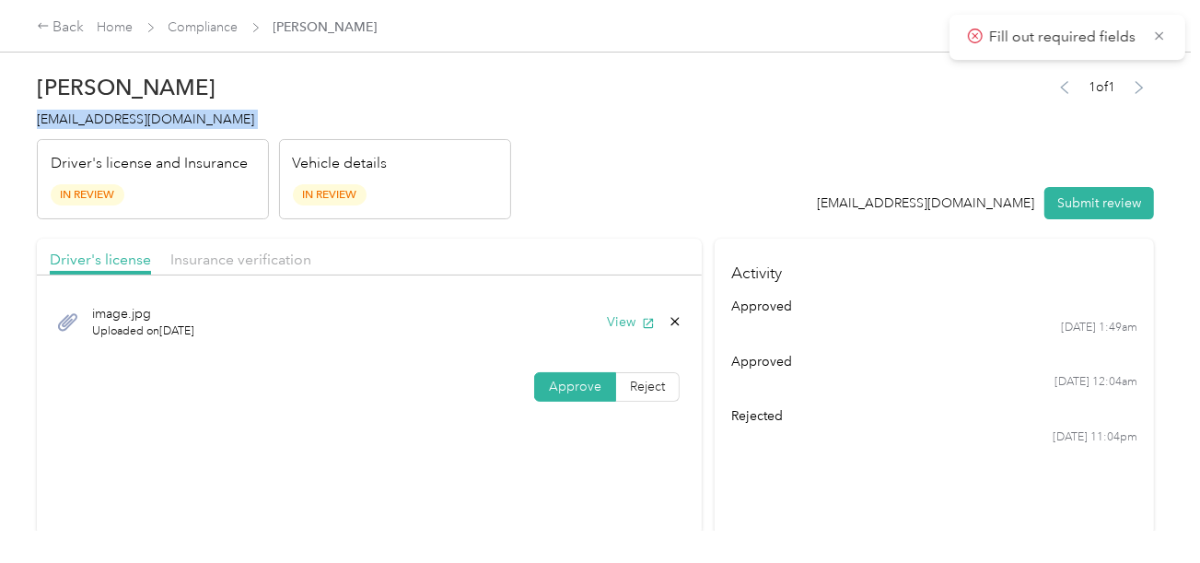
click at [123, 111] on span "[EMAIL_ADDRESS][DOMAIN_NAME]" at bounding box center [145, 119] width 217 height 16
copy span "[EMAIL_ADDRESS][DOMAIN_NAME]"
drag, startPoint x: 212, startPoint y: 249, endPoint x: 475, endPoint y: 236, distance: 263.7
click at [213, 250] on span "Insurance verification" at bounding box center [240, 258] width 141 height 17
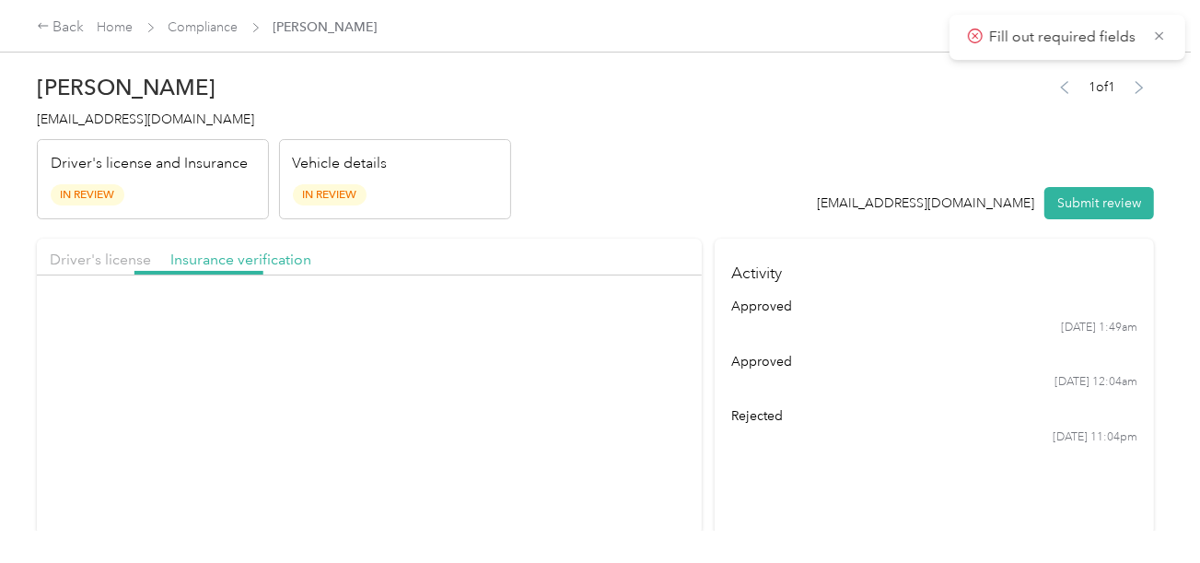
drag, startPoint x: 477, startPoint y: 235, endPoint x: 559, endPoint y: 280, distance: 93.6
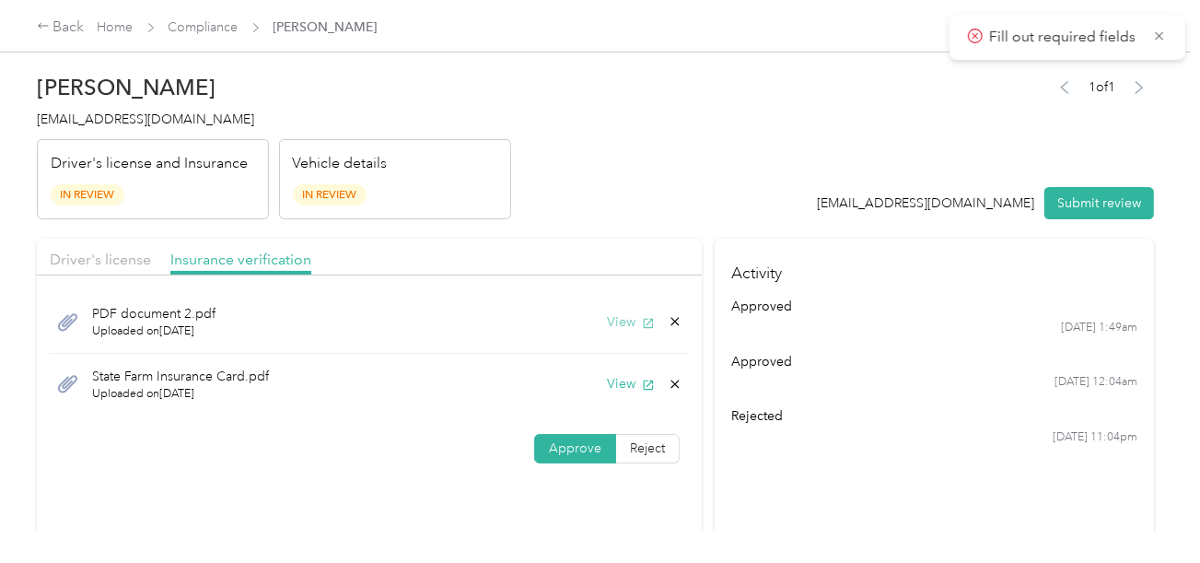
drag, startPoint x: 636, startPoint y: 320, endPoint x: 624, endPoint y: 317, distance: 12.3
click at [634, 320] on button "View" at bounding box center [631, 321] width 48 height 19
click at [629, 387] on button "View" at bounding box center [631, 383] width 48 height 19
click at [623, 323] on button "View" at bounding box center [631, 321] width 48 height 19
drag, startPoint x: 1059, startPoint y: 176, endPoint x: 1073, endPoint y: 196, distance: 24.5
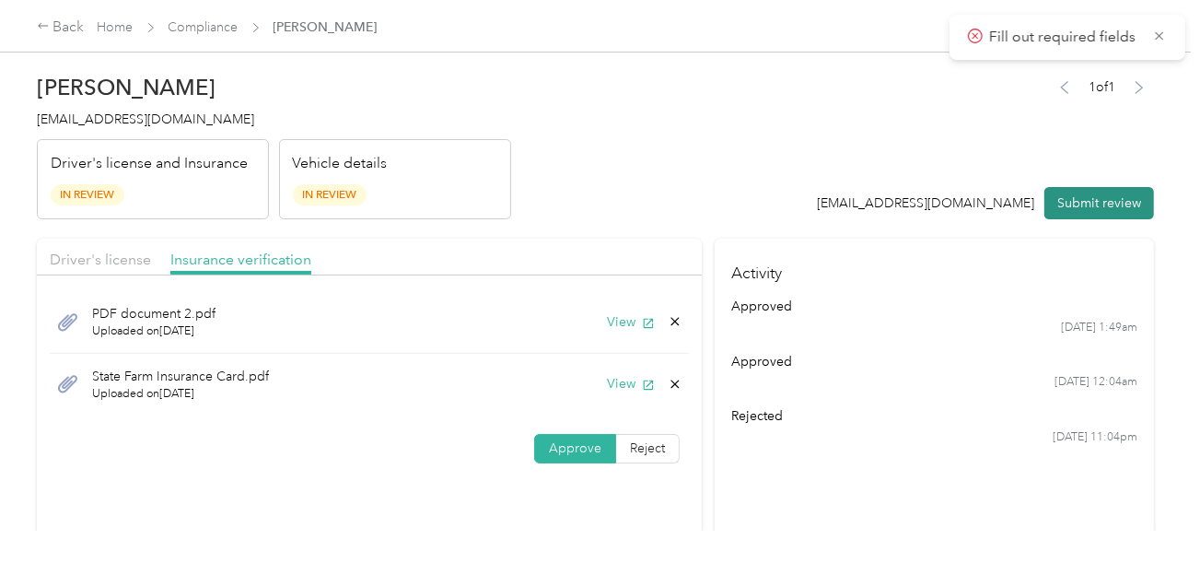
click at [1060, 176] on div "1 of 1 [EMAIL_ADDRESS][DOMAIN_NAME] Submit review" at bounding box center [986, 148] width 337 height 146
drag, startPoint x: 1073, startPoint y: 196, endPoint x: 816, endPoint y: 195, distance: 256.9
click at [1073, 197] on button "Submit review" at bounding box center [1099, 203] width 110 height 32
click at [151, 126] on h4 "[EMAIL_ADDRESS][DOMAIN_NAME]" at bounding box center [274, 119] width 474 height 19
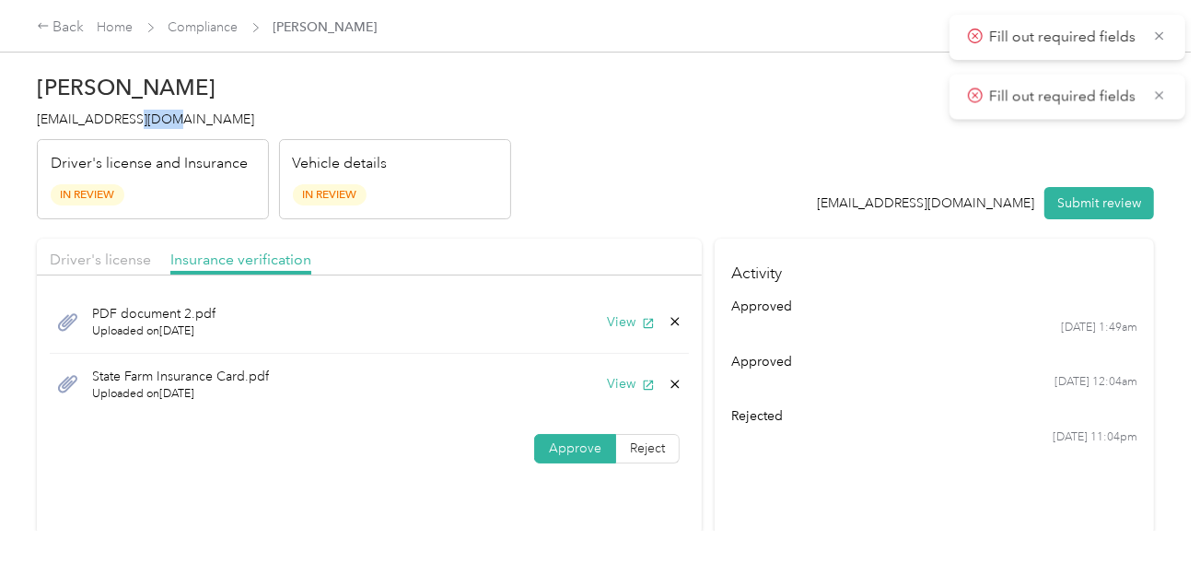
click at [151, 126] on h4 "[EMAIL_ADDRESS][DOMAIN_NAME]" at bounding box center [274, 119] width 474 height 19
copy span "[EMAIL_ADDRESS][DOMAIN_NAME]"
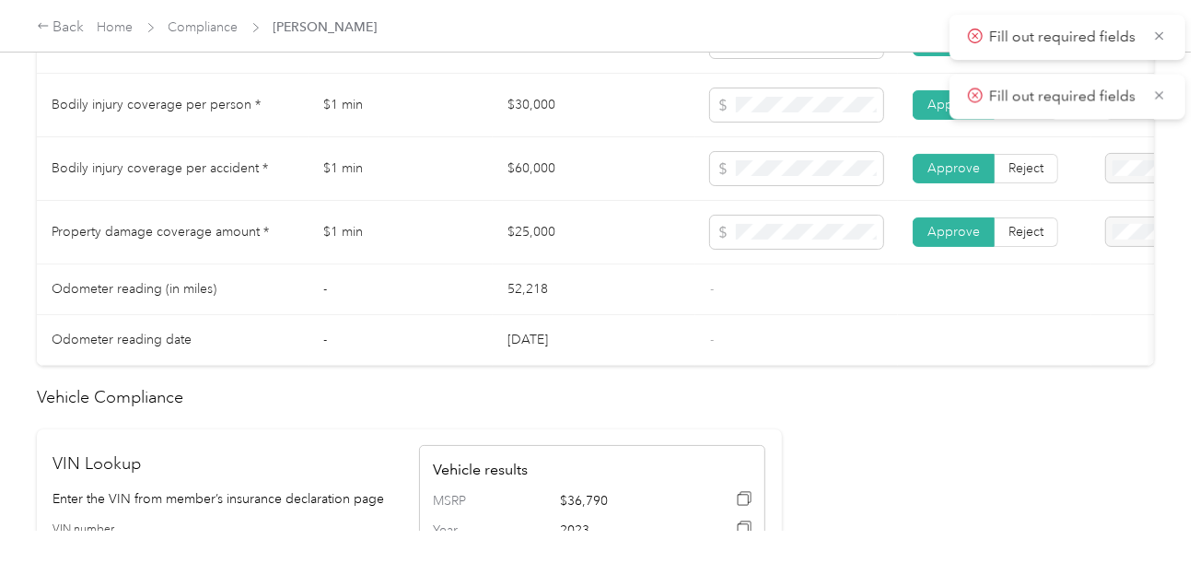
scroll to position [553, 0]
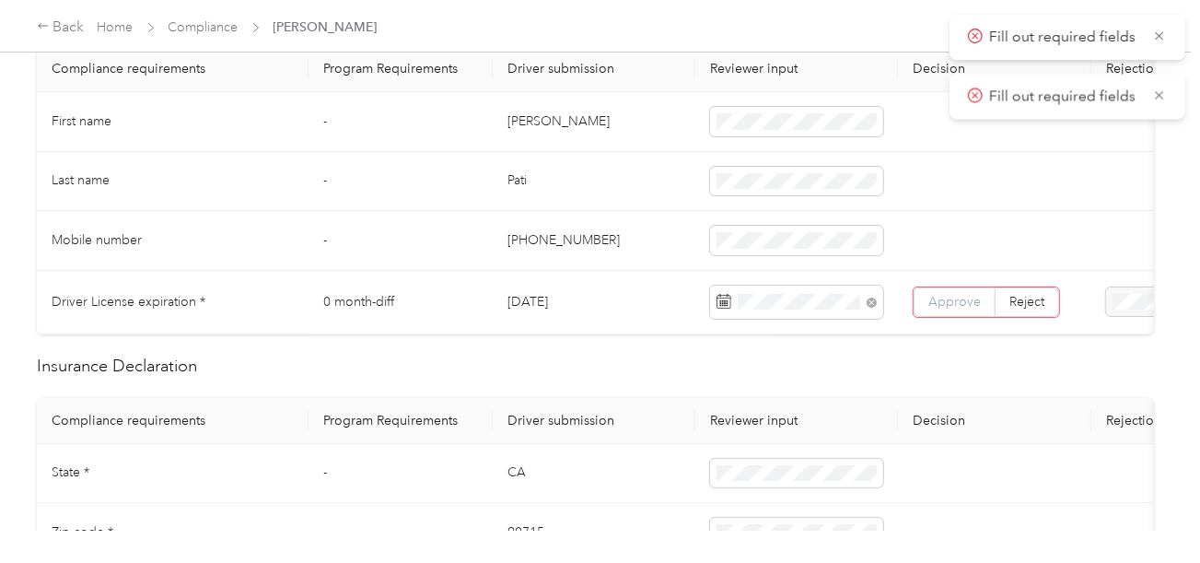
click at [926, 293] on label "Approve" at bounding box center [955, 301] width 82 height 29
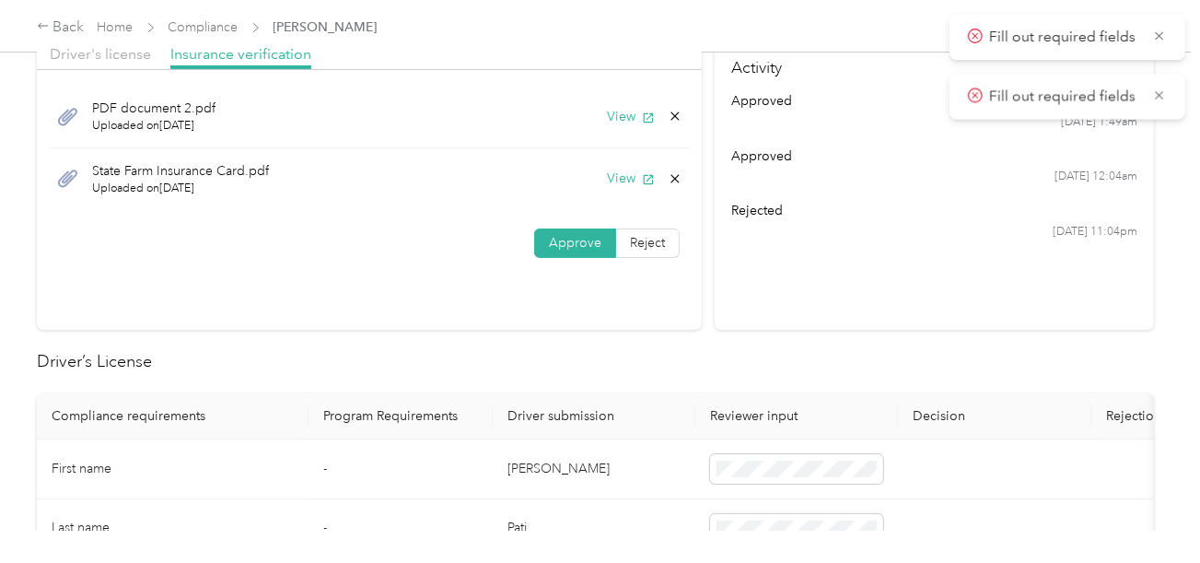
scroll to position [0, 0]
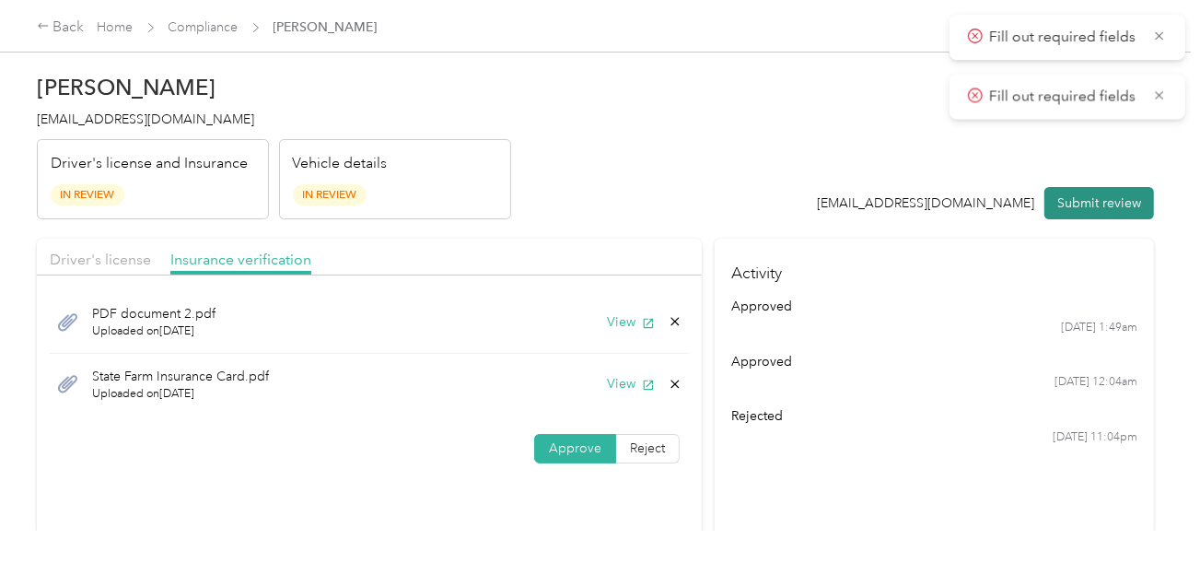
click at [1075, 191] on button "Submit review" at bounding box center [1099, 203] width 110 height 32
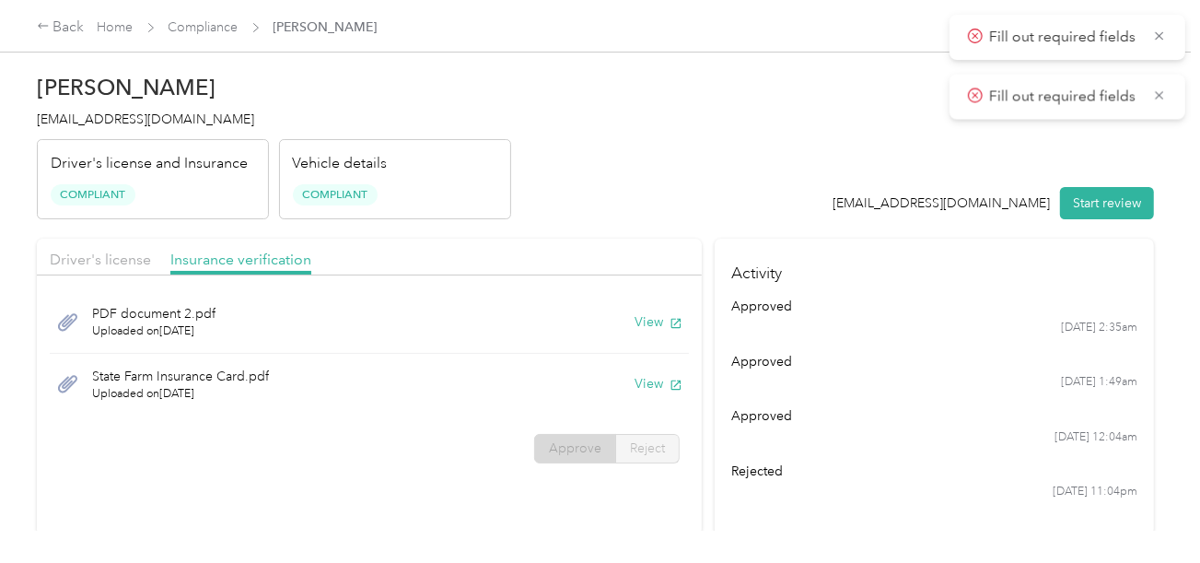
click at [140, 98] on h2 "[PERSON_NAME]" at bounding box center [274, 88] width 474 height 26
click at [210, 26] on link "Compliance" at bounding box center [204, 27] width 70 height 16
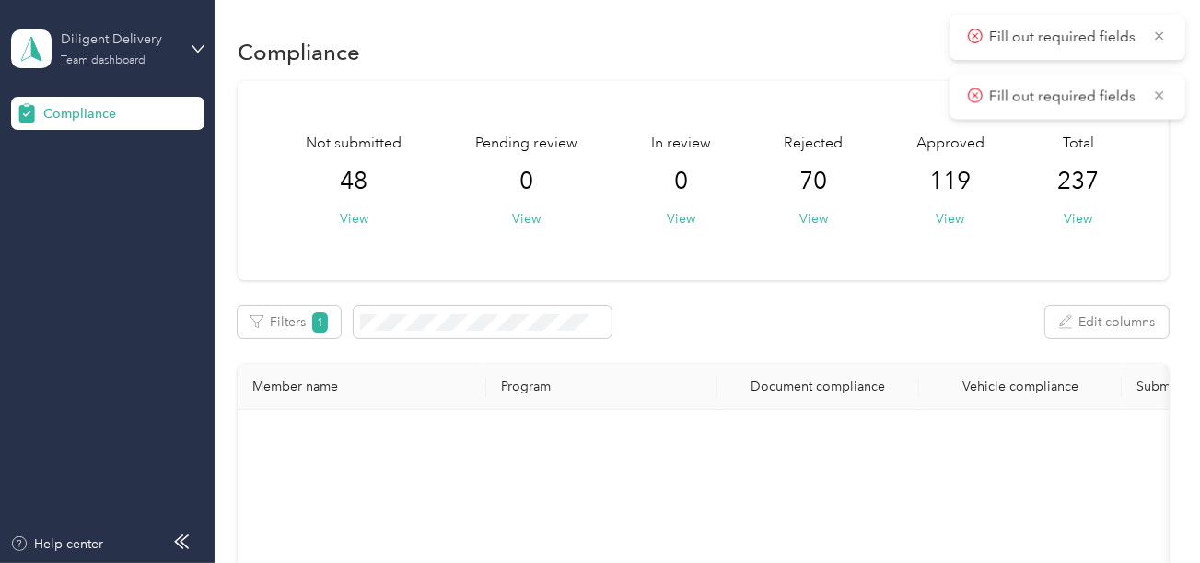
click at [124, 49] on div "Diligent Delivery Team dashboard" at bounding box center [118, 47] width 115 height 37
click at [87, 180] on div "Log out" at bounding box center [205, 193] width 362 height 32
